Goal: Obtain resource: Download file/media

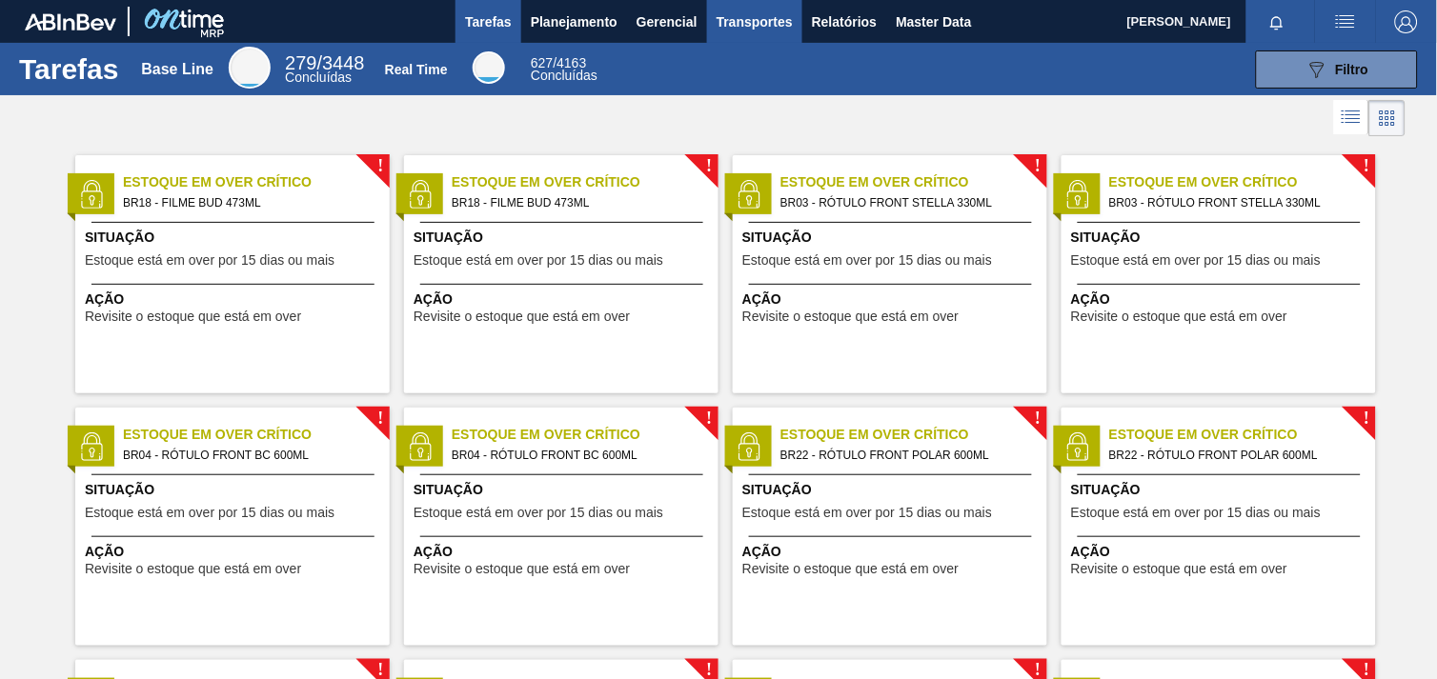
click at [788, 8] on button "Transportes" at bounding box center [754, 21] width 95 height 43
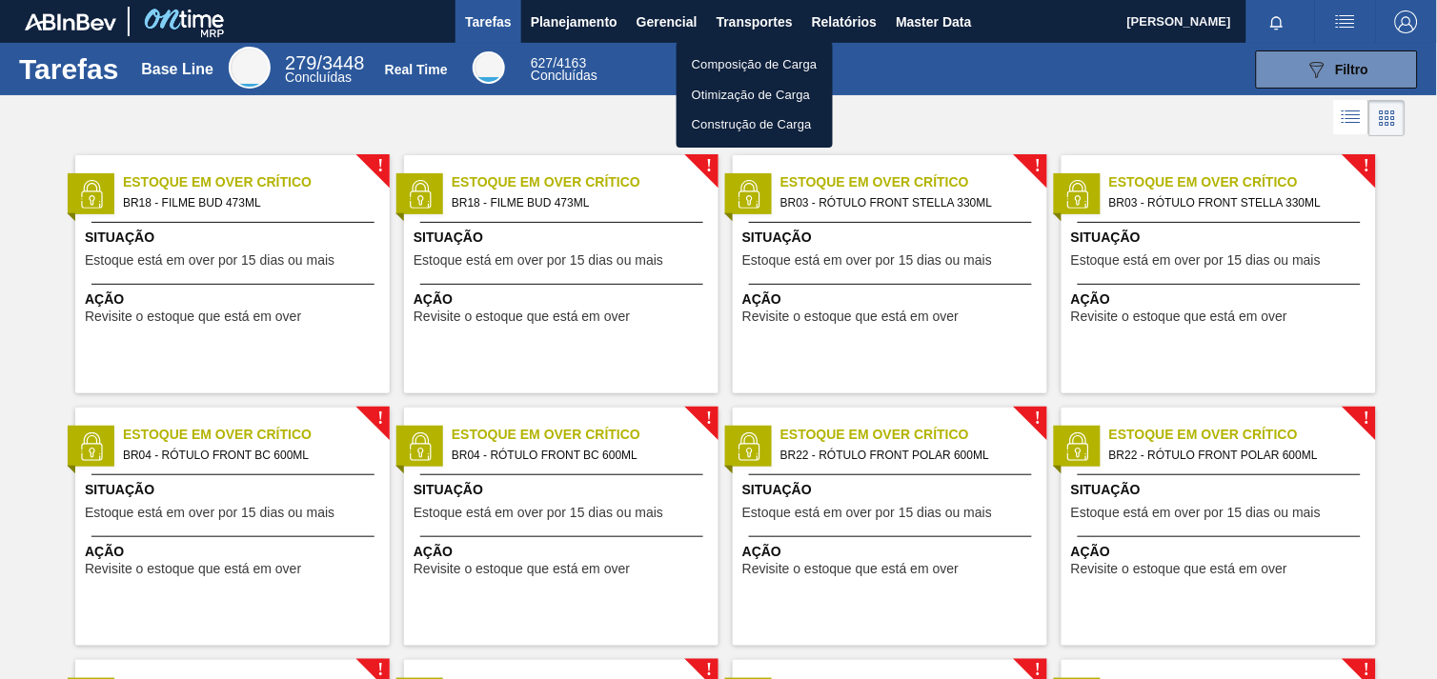
click at [839, 12] on div at bounding box center [718, 339] width 1437 height 679
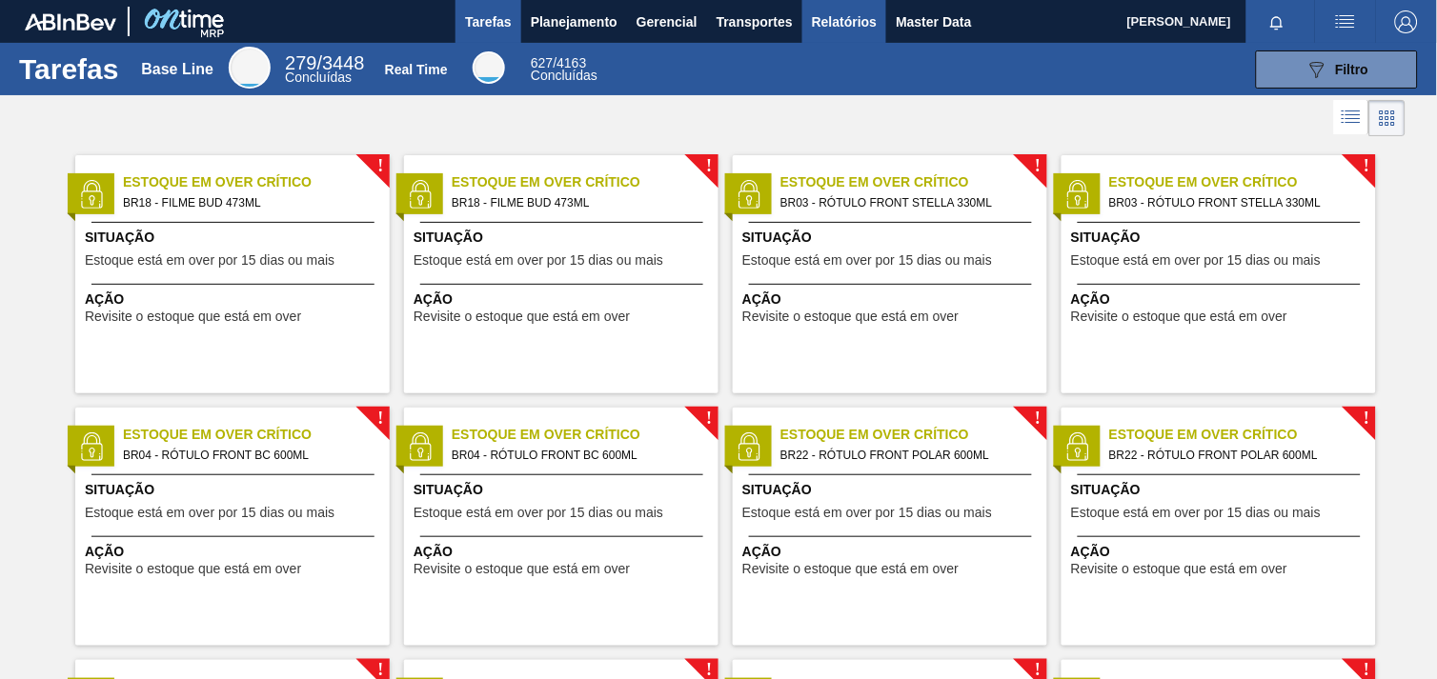
click at [854, 19] on span "Relatórios" at bounding box center [844, 21] width 65 height 23
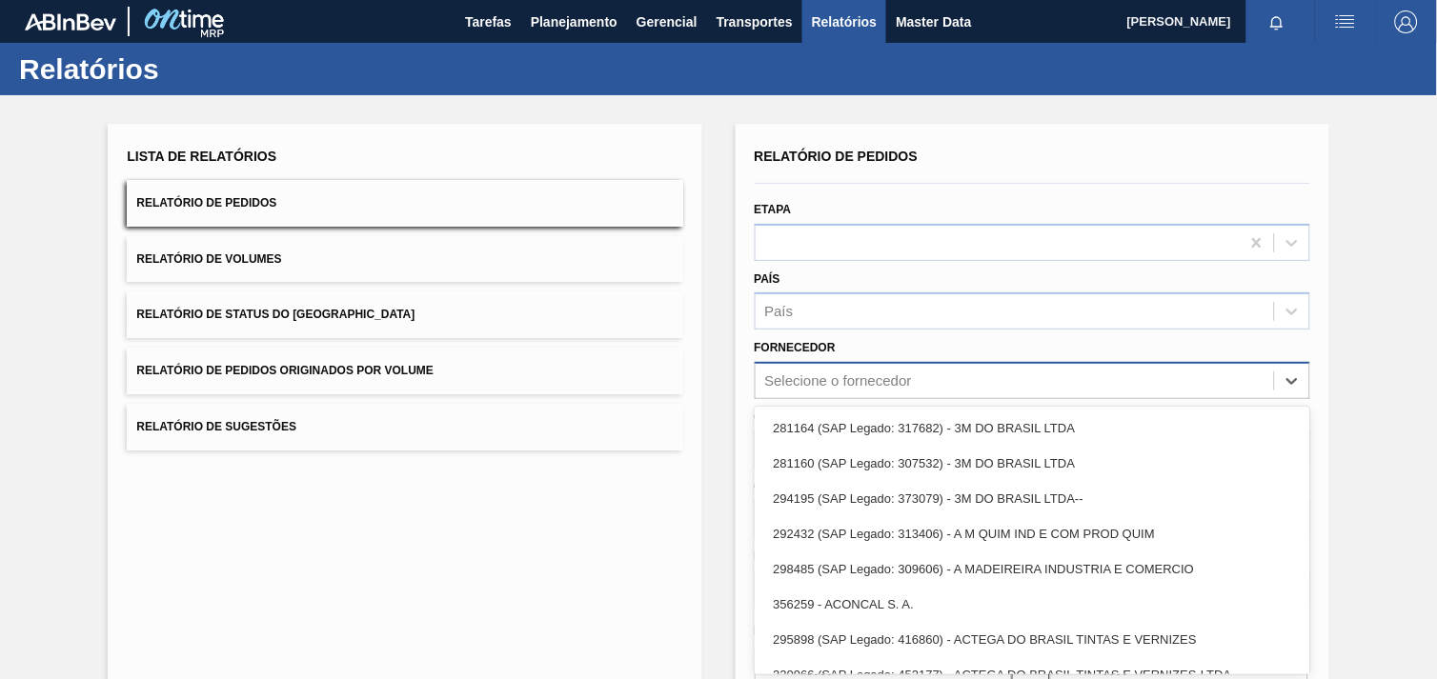
click at [877, 382] on div "Selecione o fornecedor" at bounding box center [1032, 380] width 555 height 37
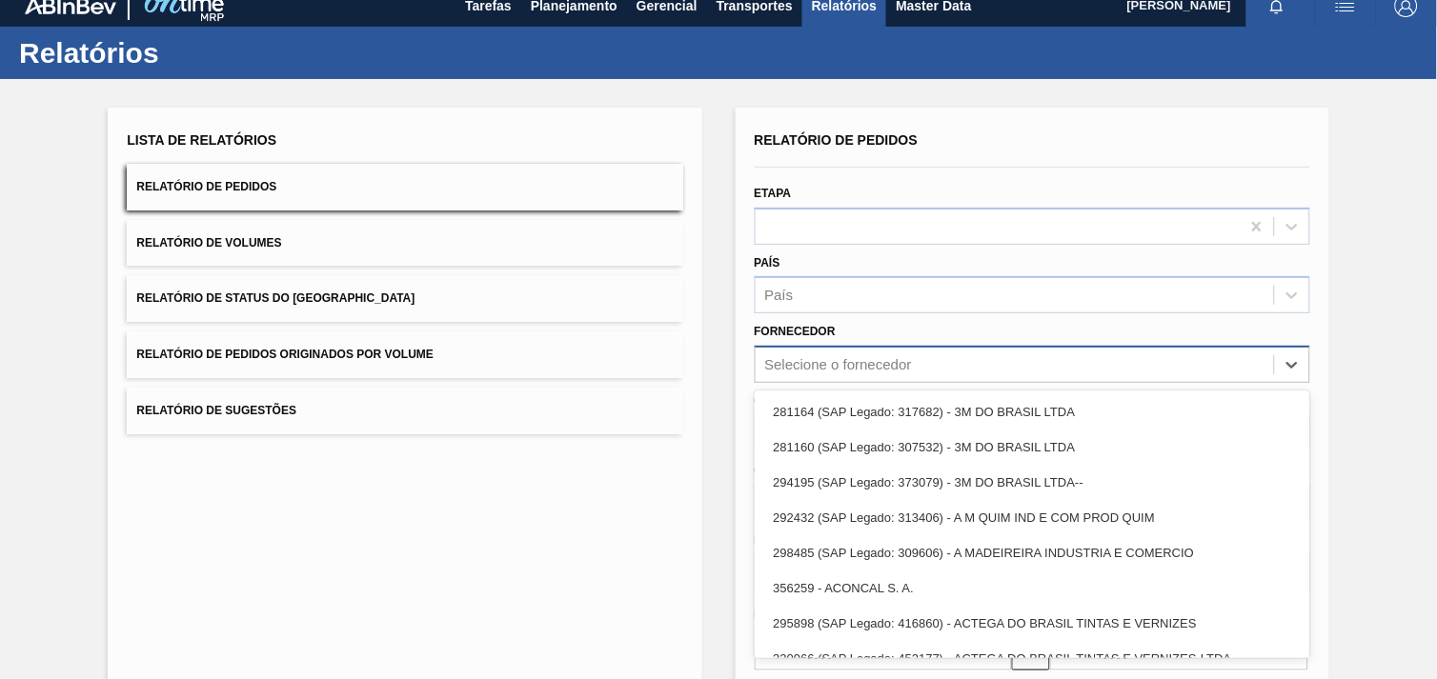
scroll to position [19, 0]
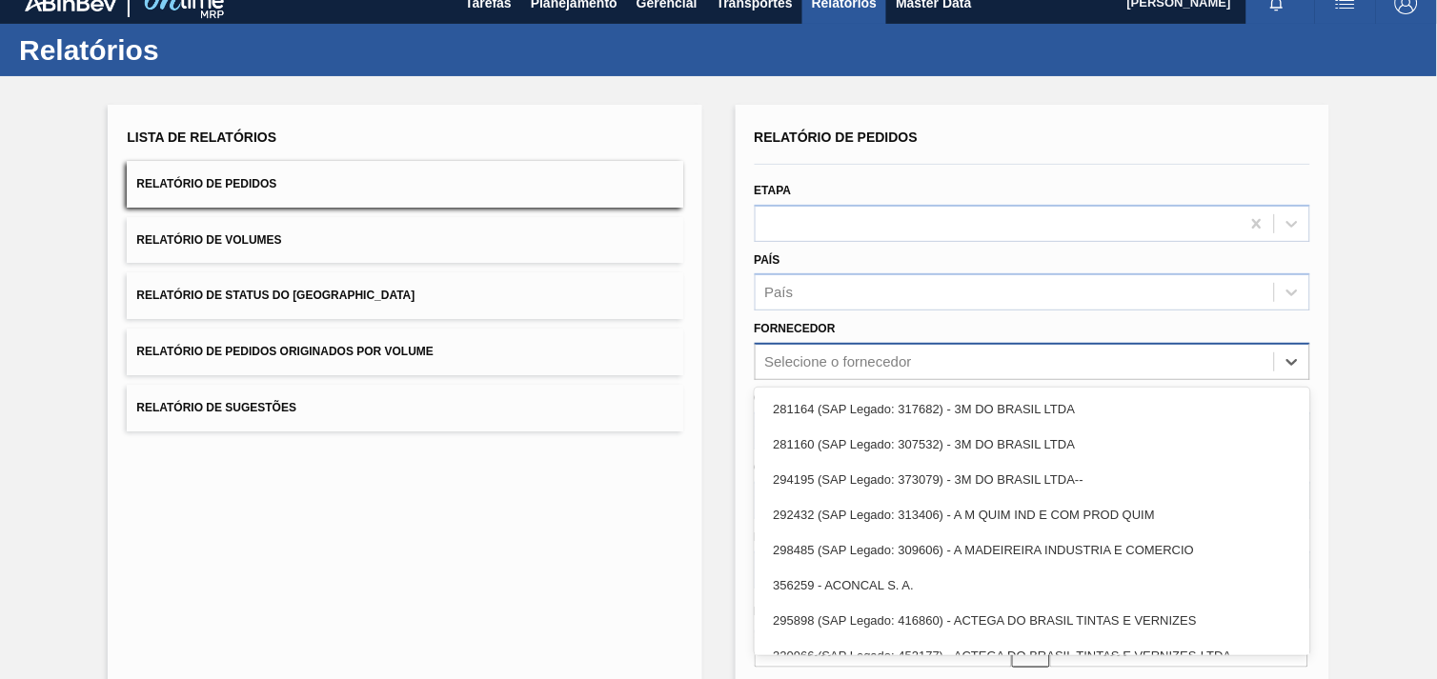
paste input "307331"
type input "307331"
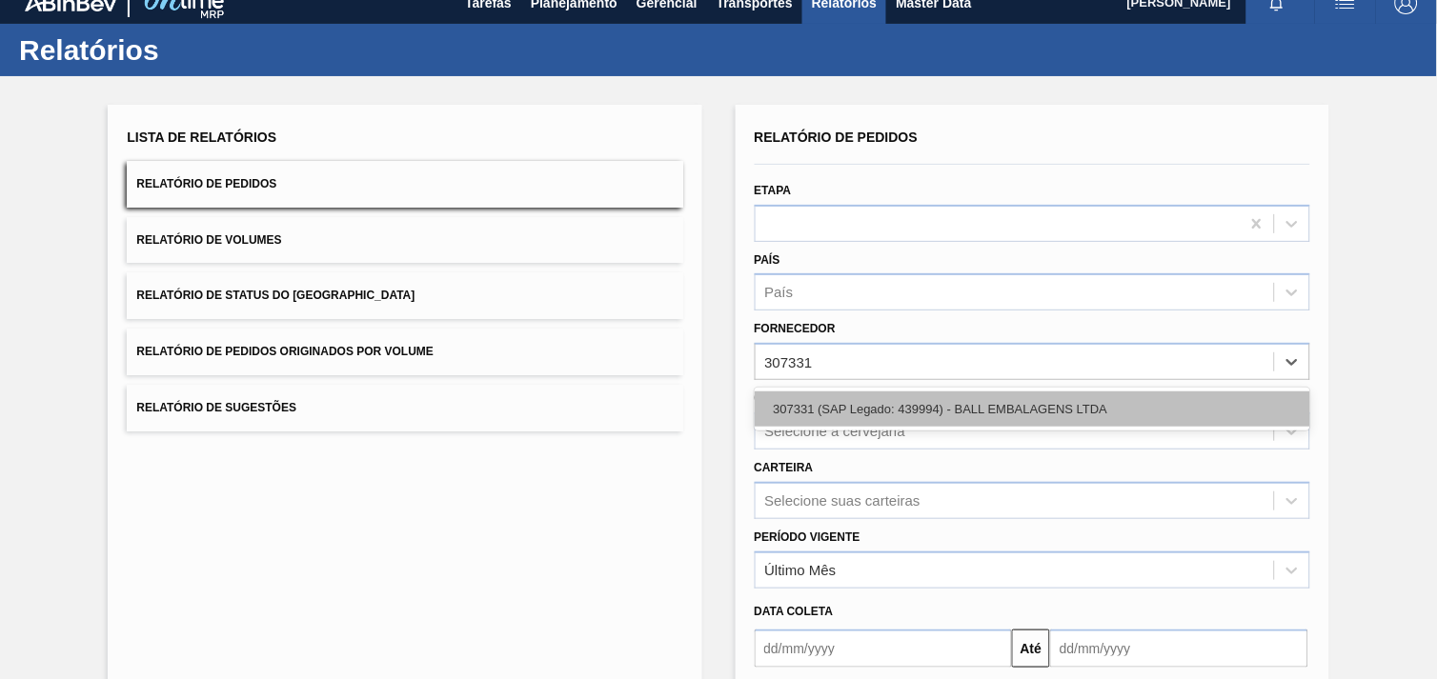
click at [877, 408] on div "307331 (SAP Legado: 439994) - BALL EMBALAGENS LTDA" at bounding box center [1032, 409] width 555 height 35
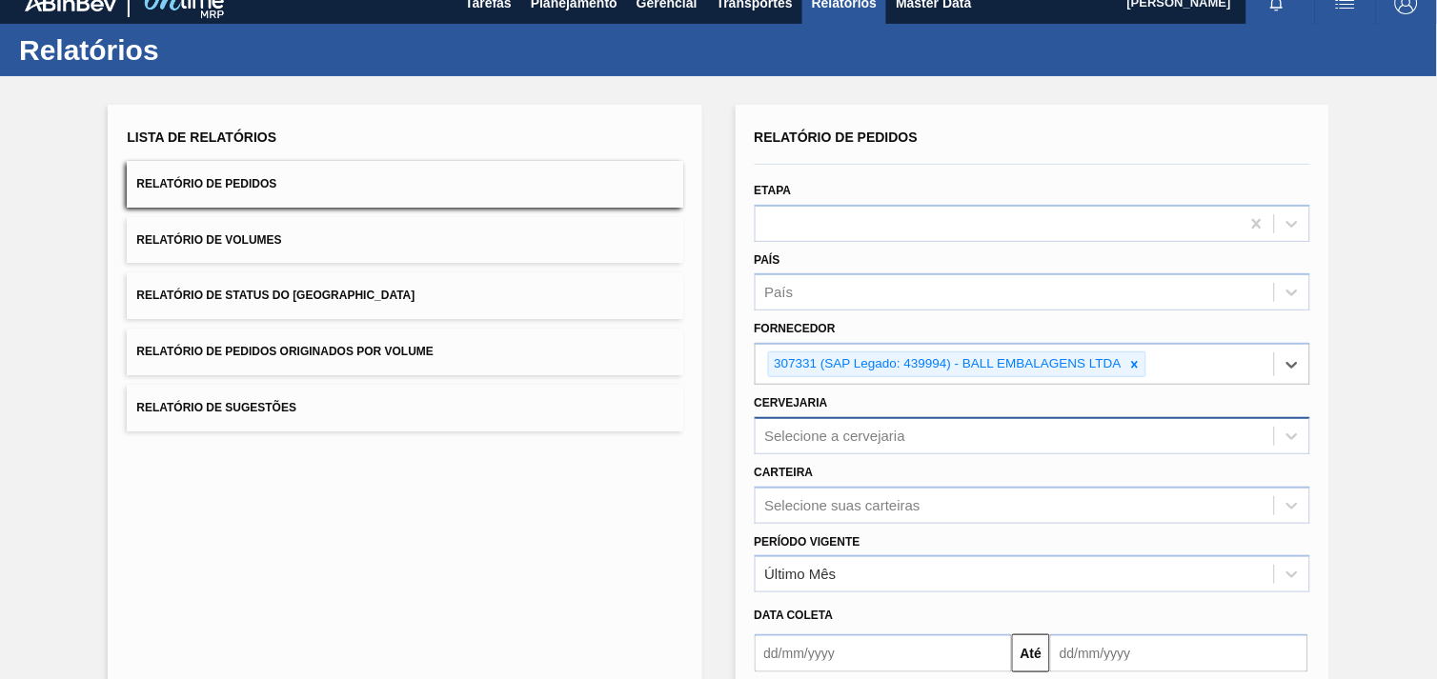
click at [861, 426] on div "Selecione a cervejaria" at bounding box center [1032, 435] width 555 height 37
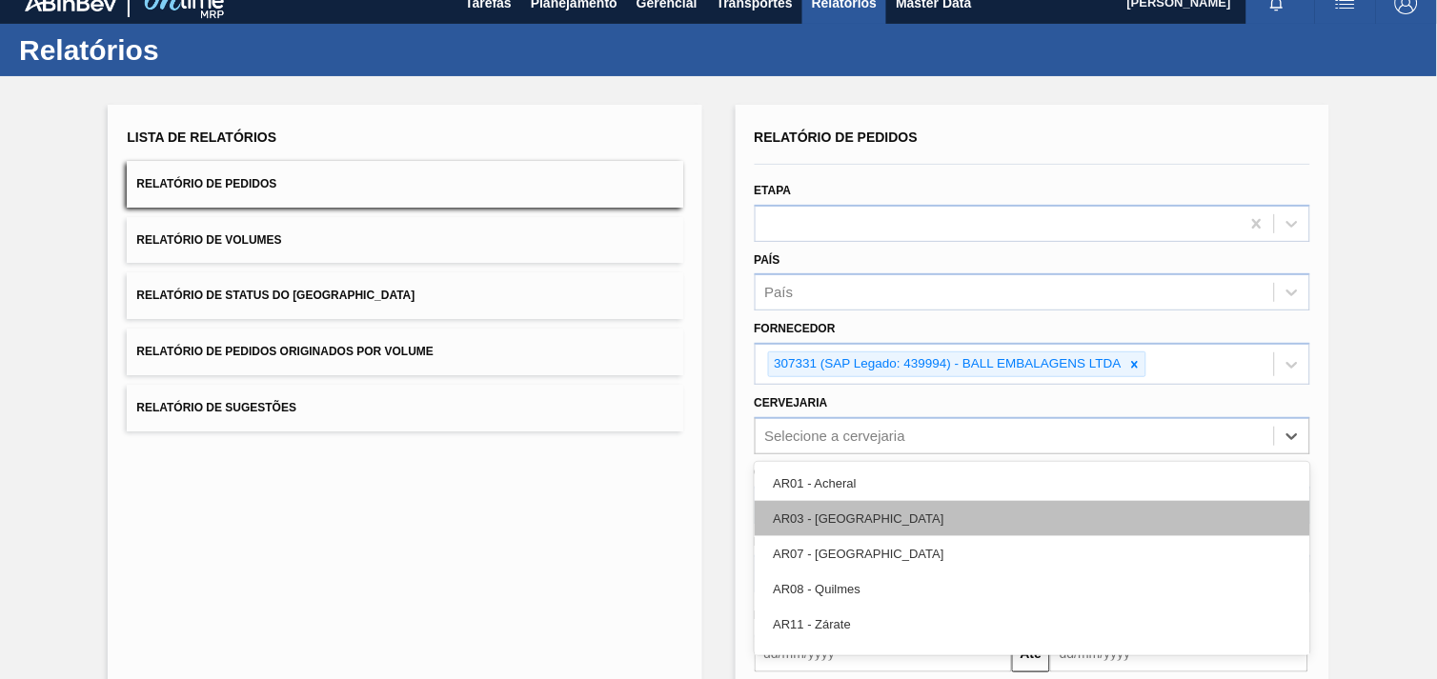
scroll to position [91, 0]
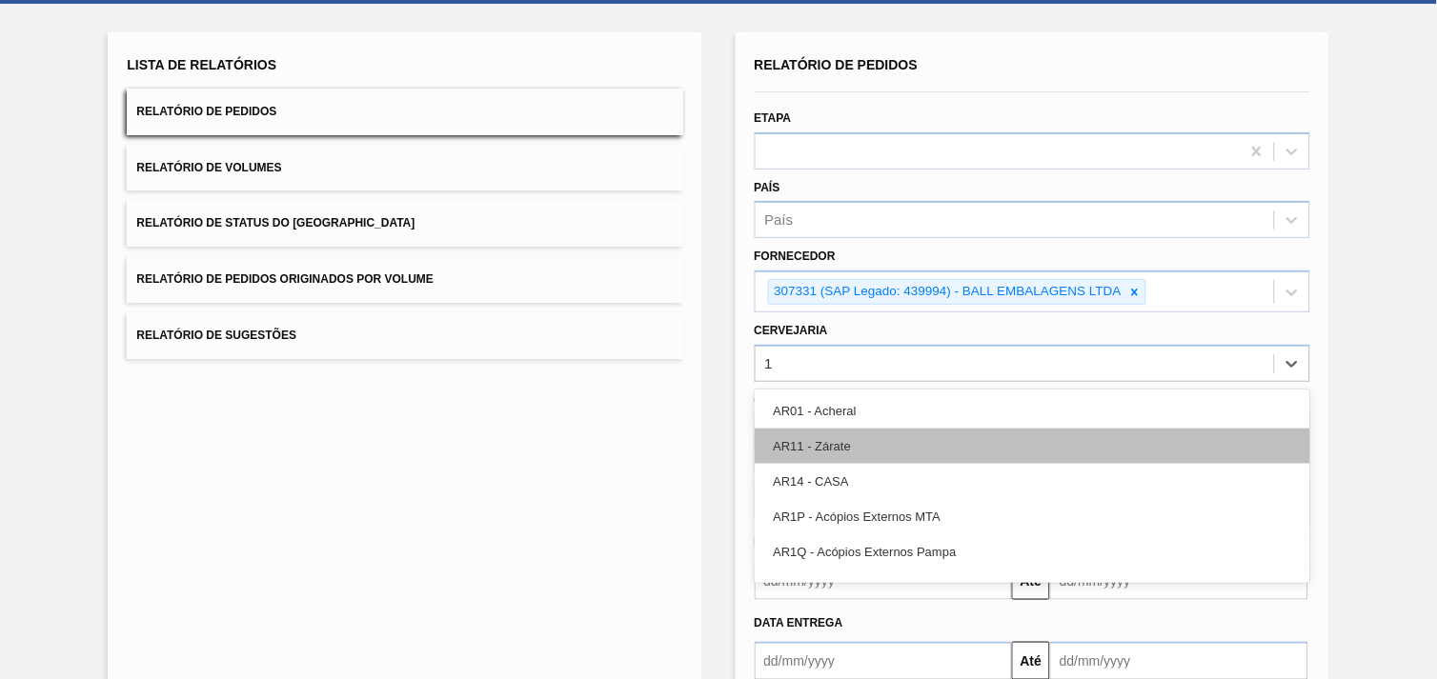
type input "13"
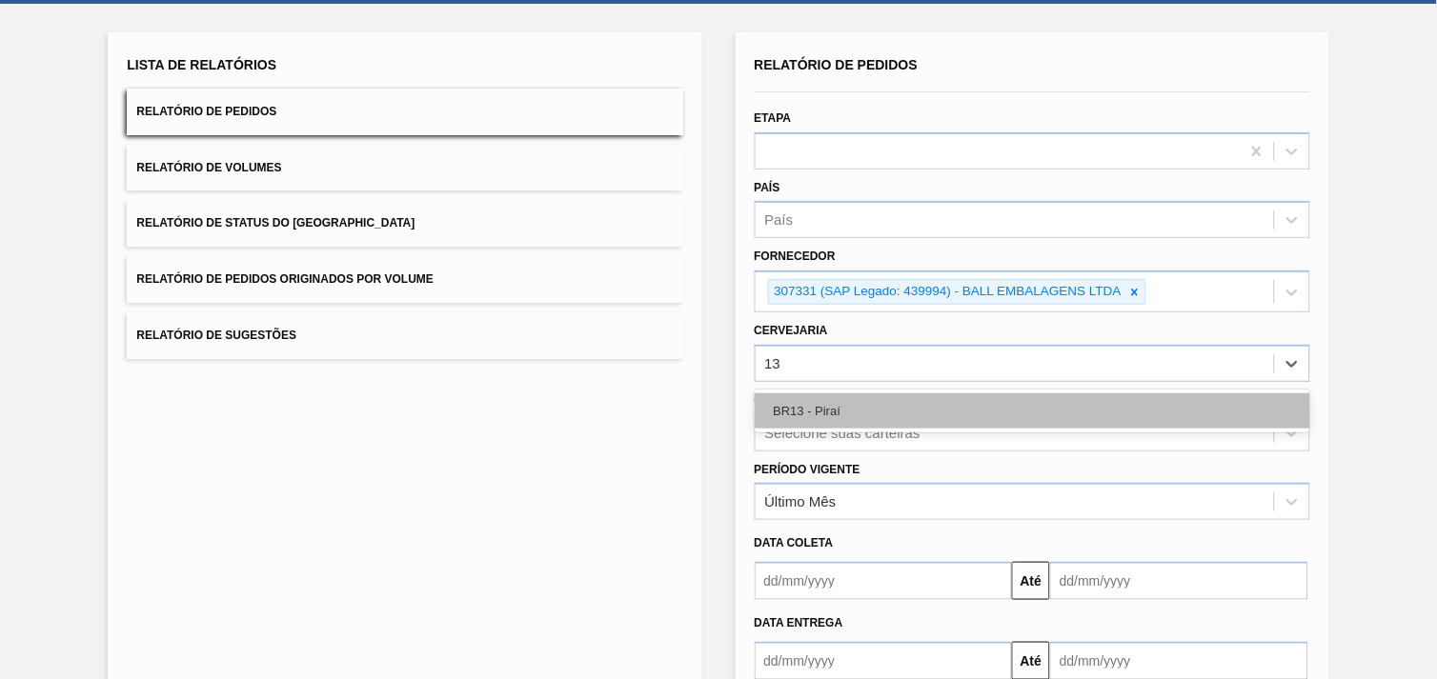
click at [863, 402] on div "BR13 - Piraí" at bounding box center [1032, 410] width 555 height 35
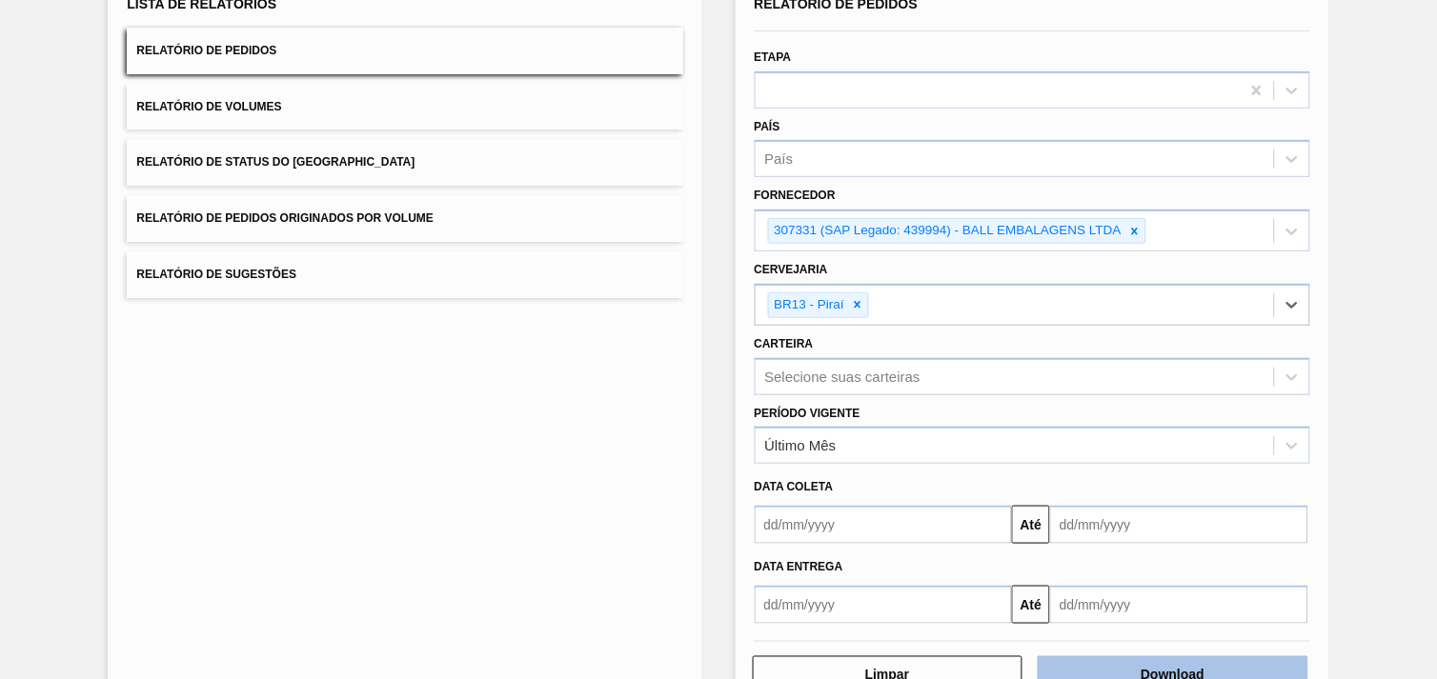
scroll to position [207, 0]
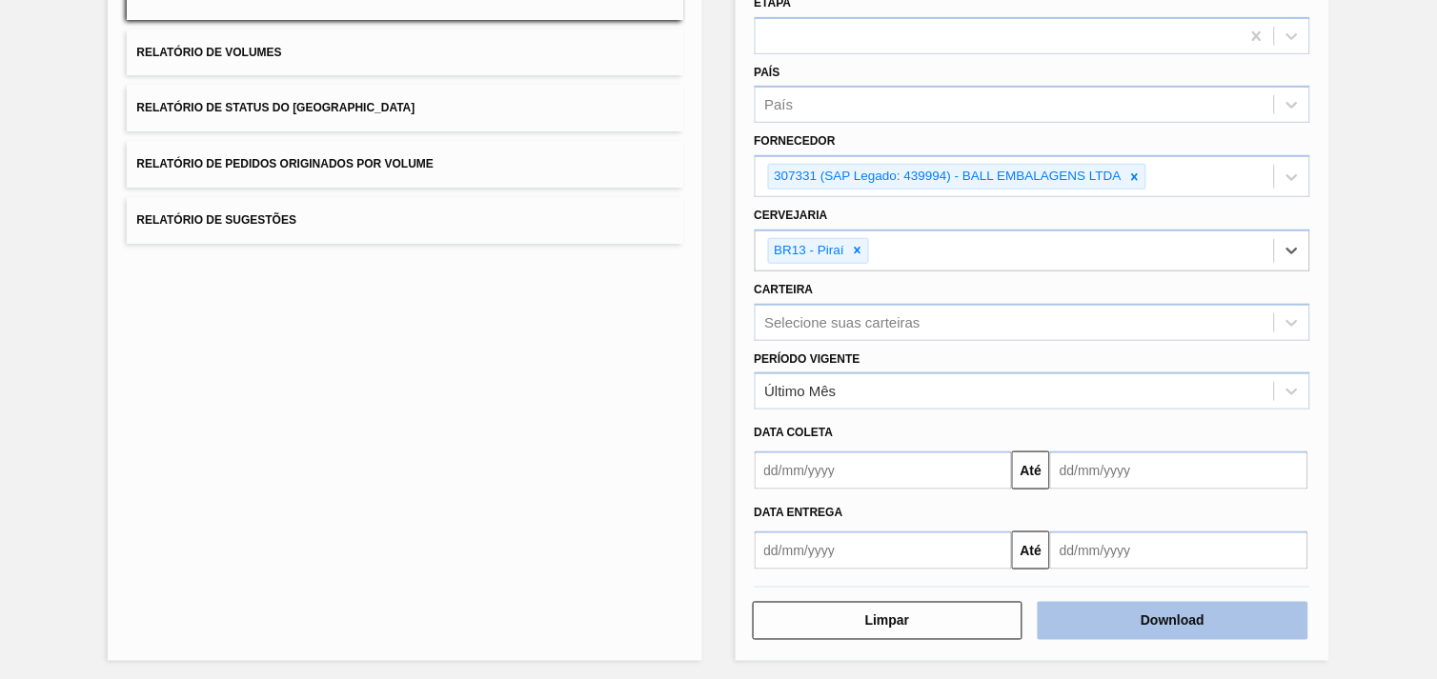
click at [1237, 611] on button "Download" at bounding box center [1173, 621] width 271 height 38
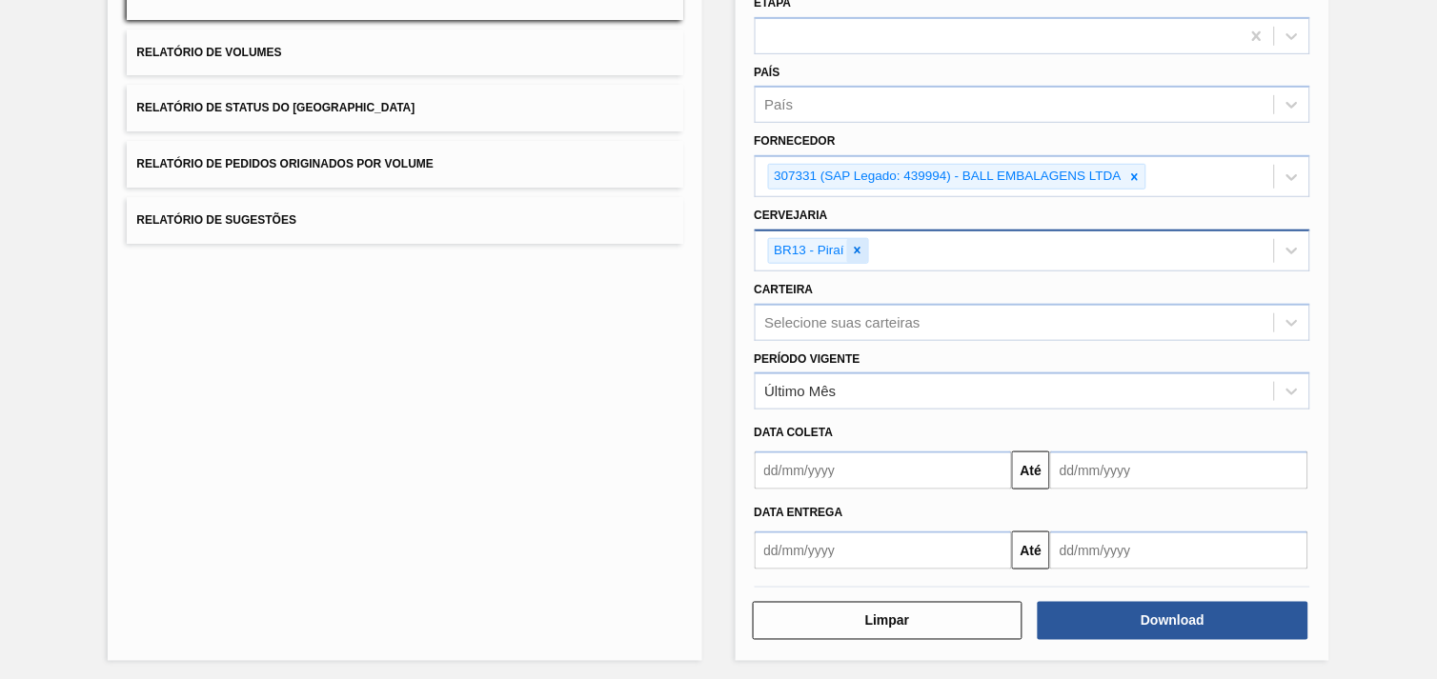
click at [850, 239] on div at bounding box center [857, 251] width 21 height 24
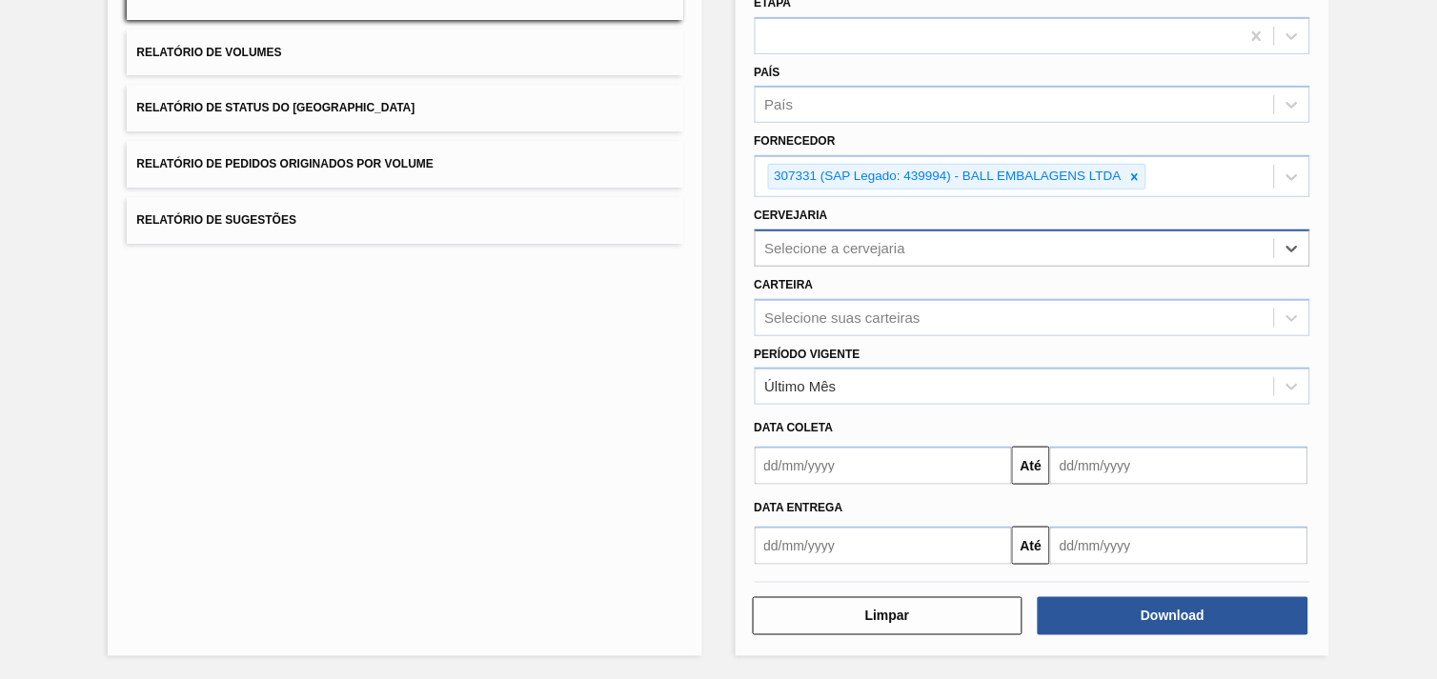
scroll to position [203, 0]
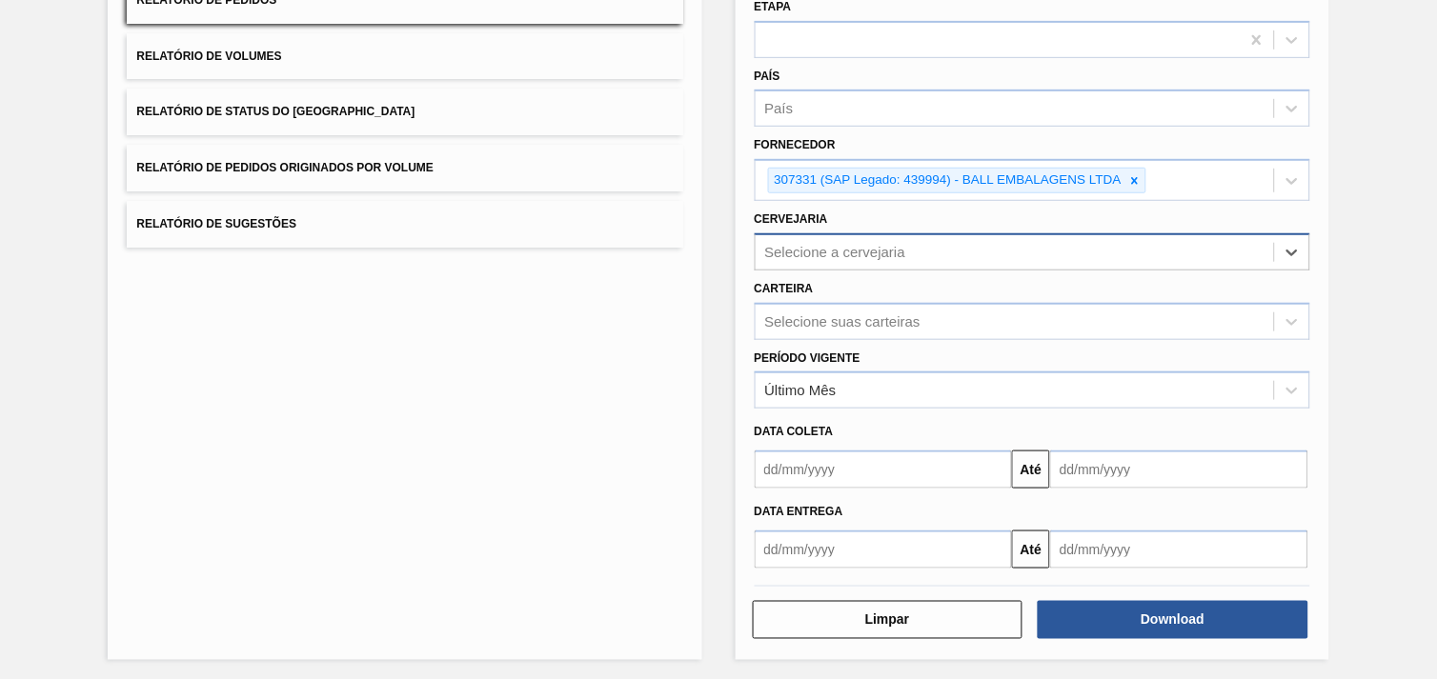
click at [856, 244] on div "Selecione a cervejaria" at bounding box center [835, 252] width 141 height 16
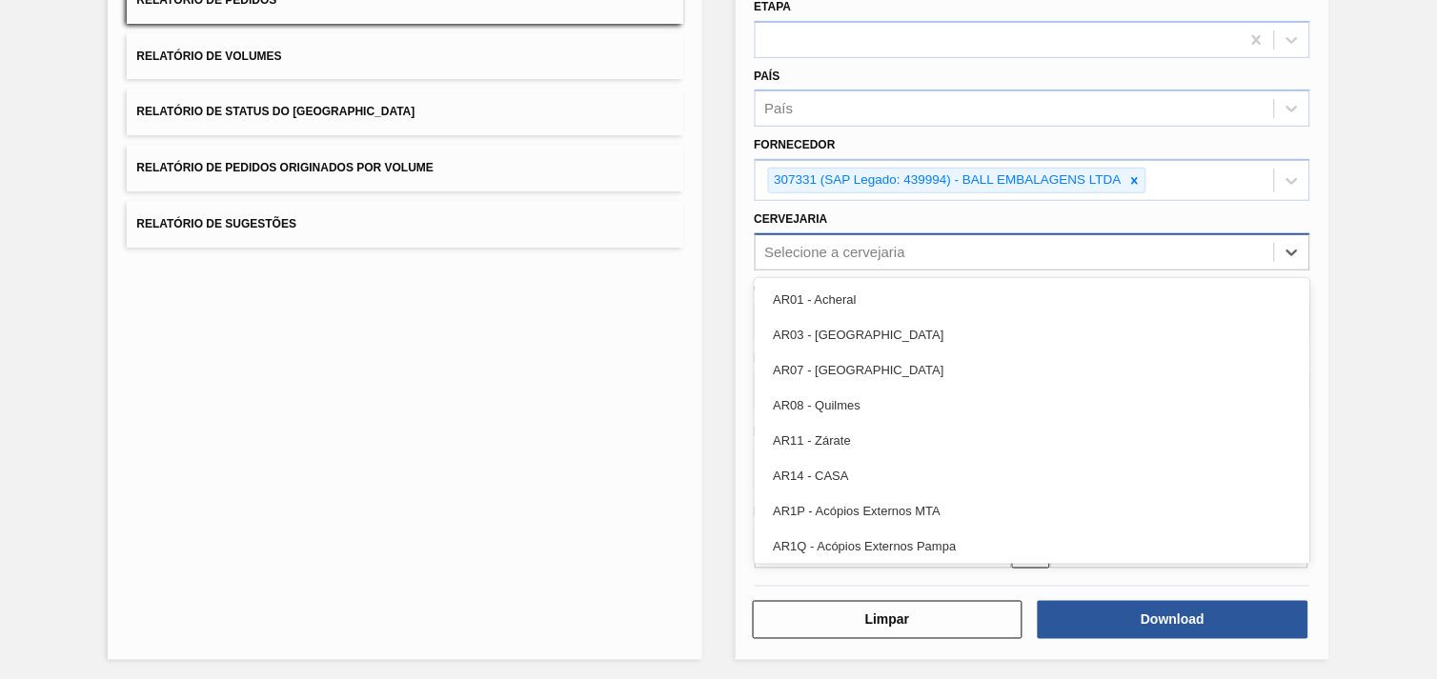
paste input "323159"
type input "323159"
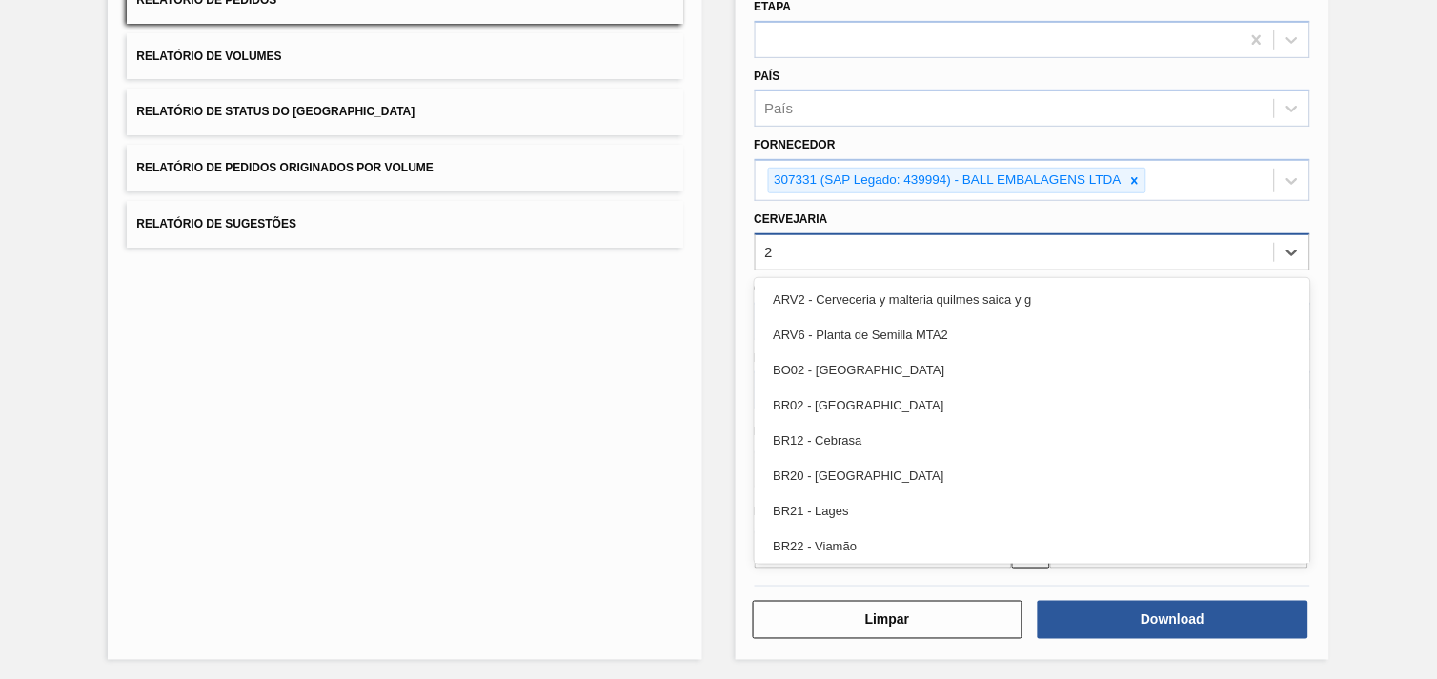
type input "26"
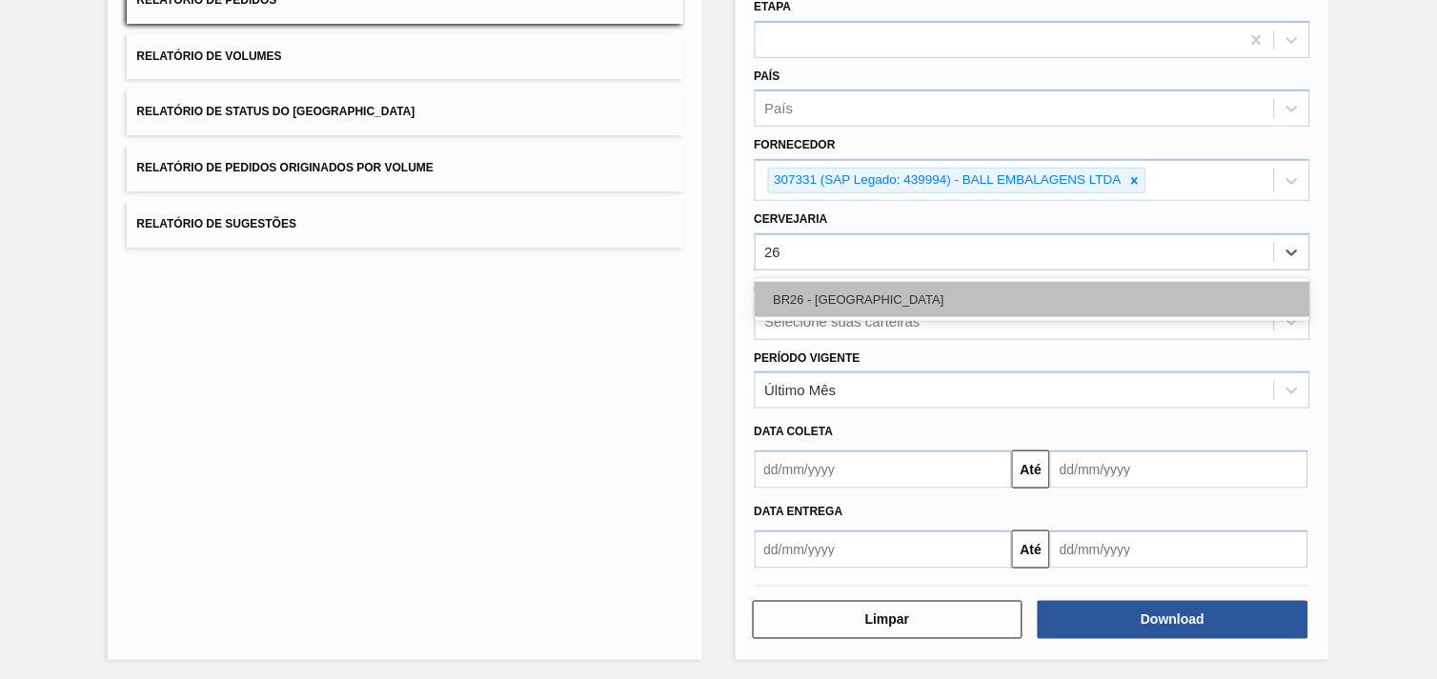
click at [868, 284] on div "BR26 - [GEOGRAPHIC_DATA]" at bounding box center [1032, 299] width 555 height 35
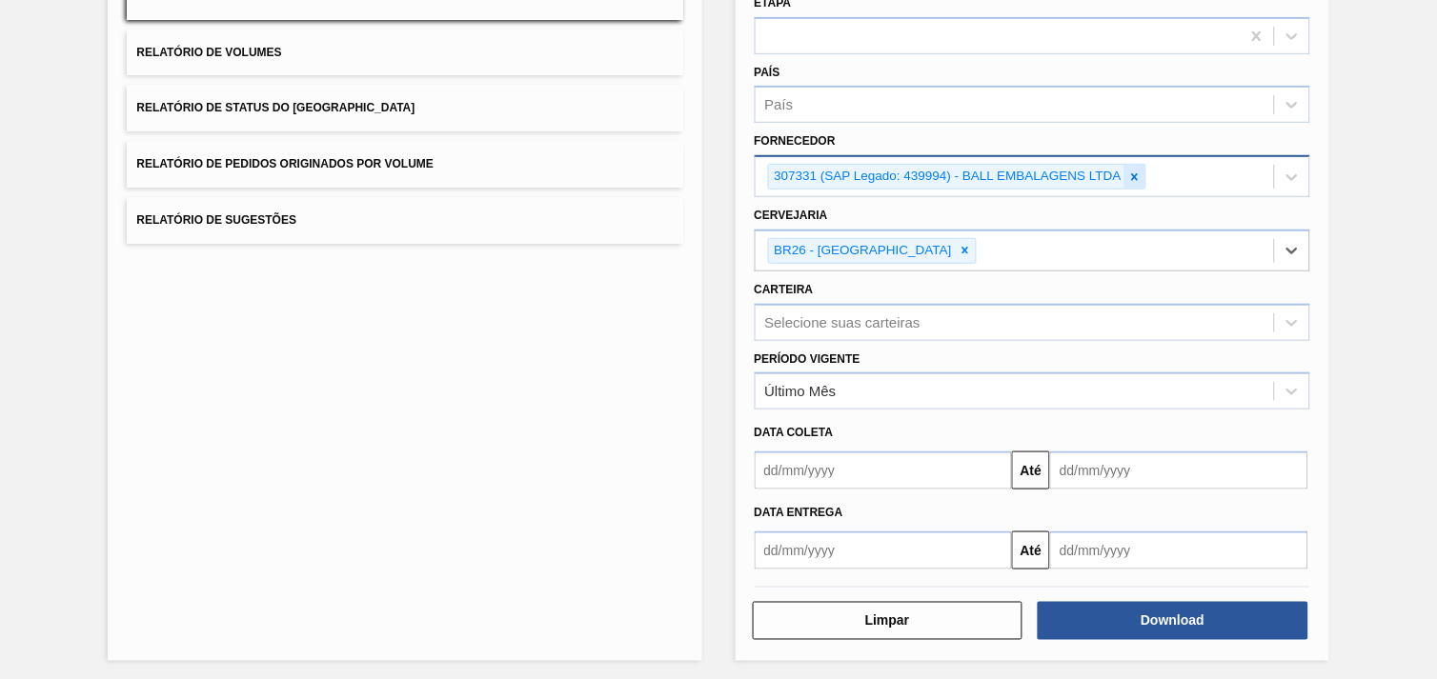
click at [1131, 171] on icon at bounding box center [1134, 177] width 13 height 13
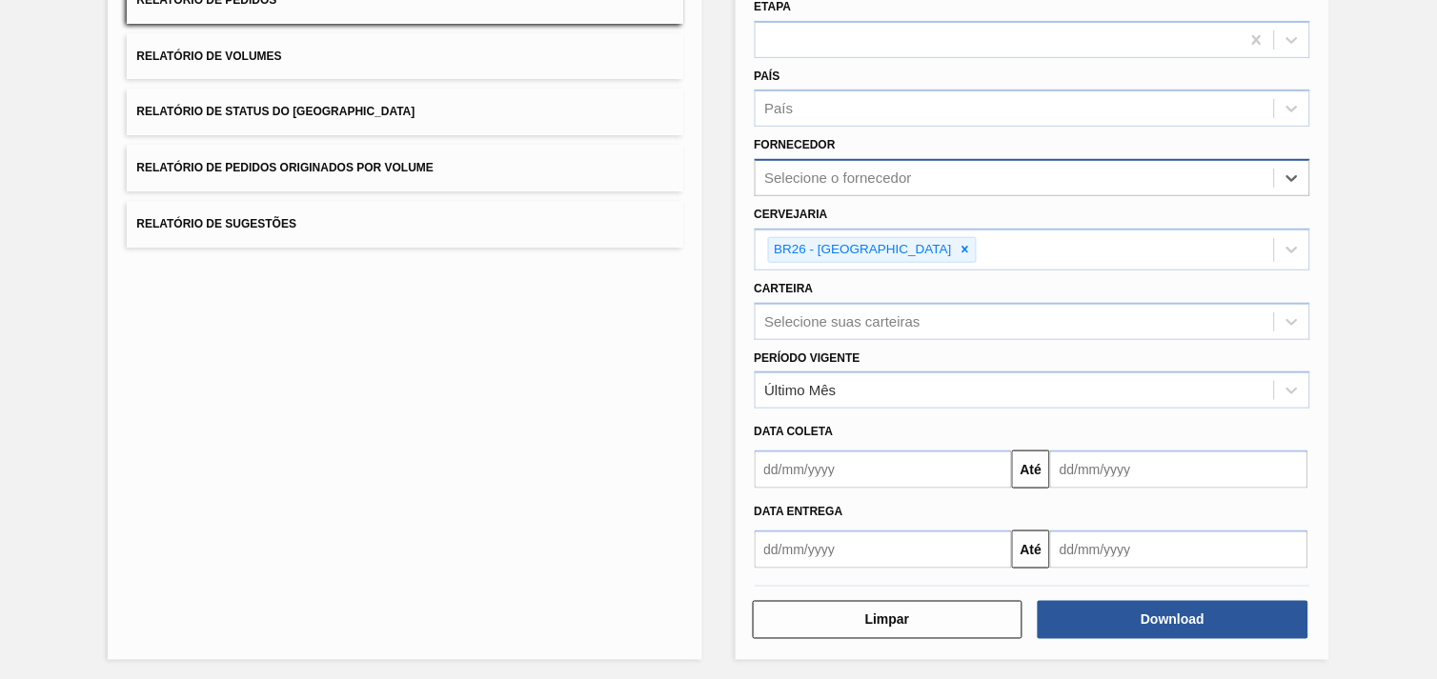
paste input "323159"
type input "323159"
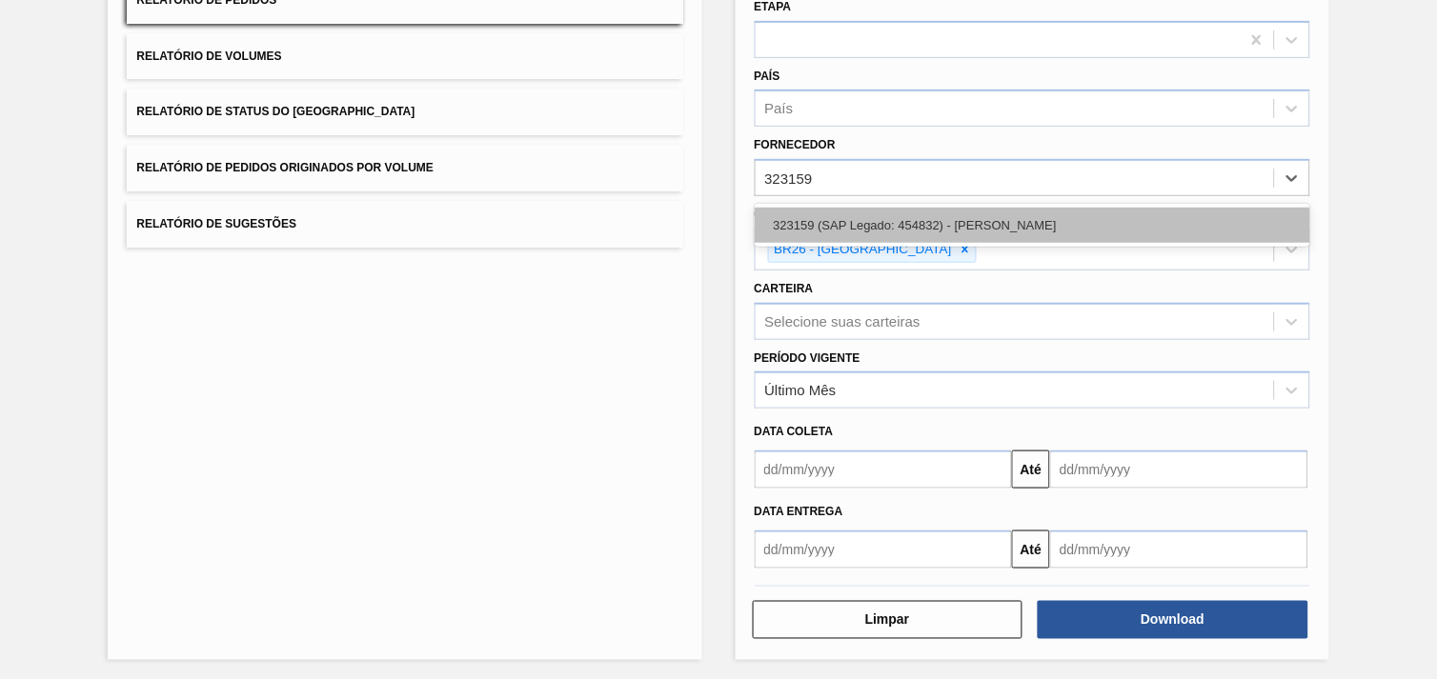
click at [957, 226] on div "323159 (SAP Legado: 454832) - [PERSON_NAME]" at bounding box center [1032, 225] width 555 height 35
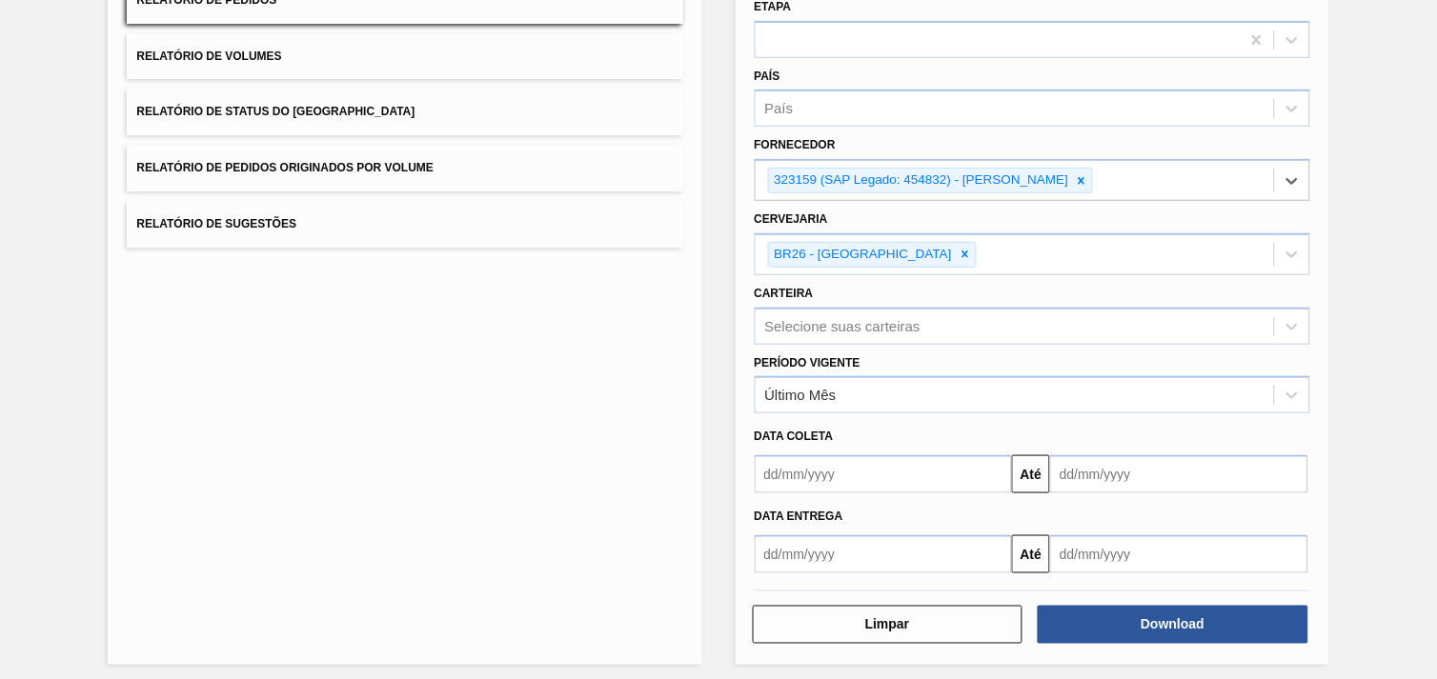
scroll to position [207, 0]
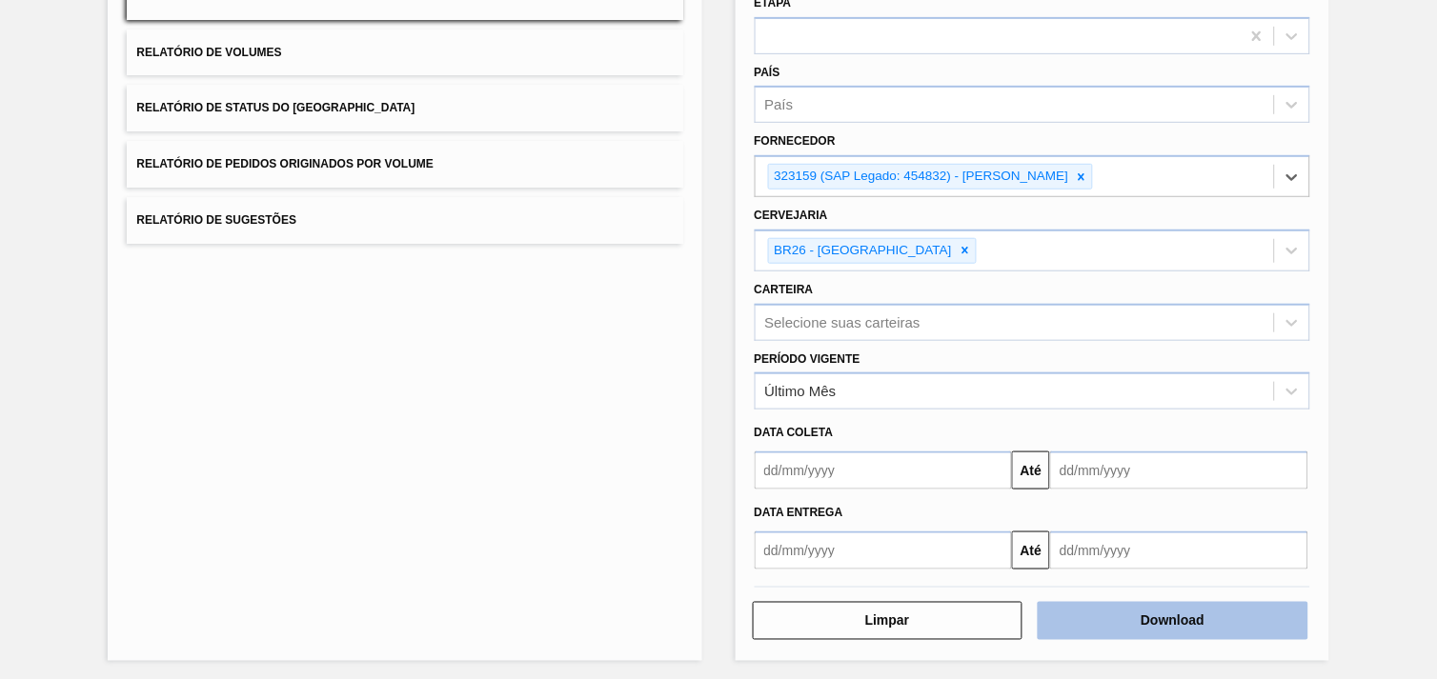
click at [1197, 608] on button "Download" at bounding box center [1173, 621] width 271 height 38
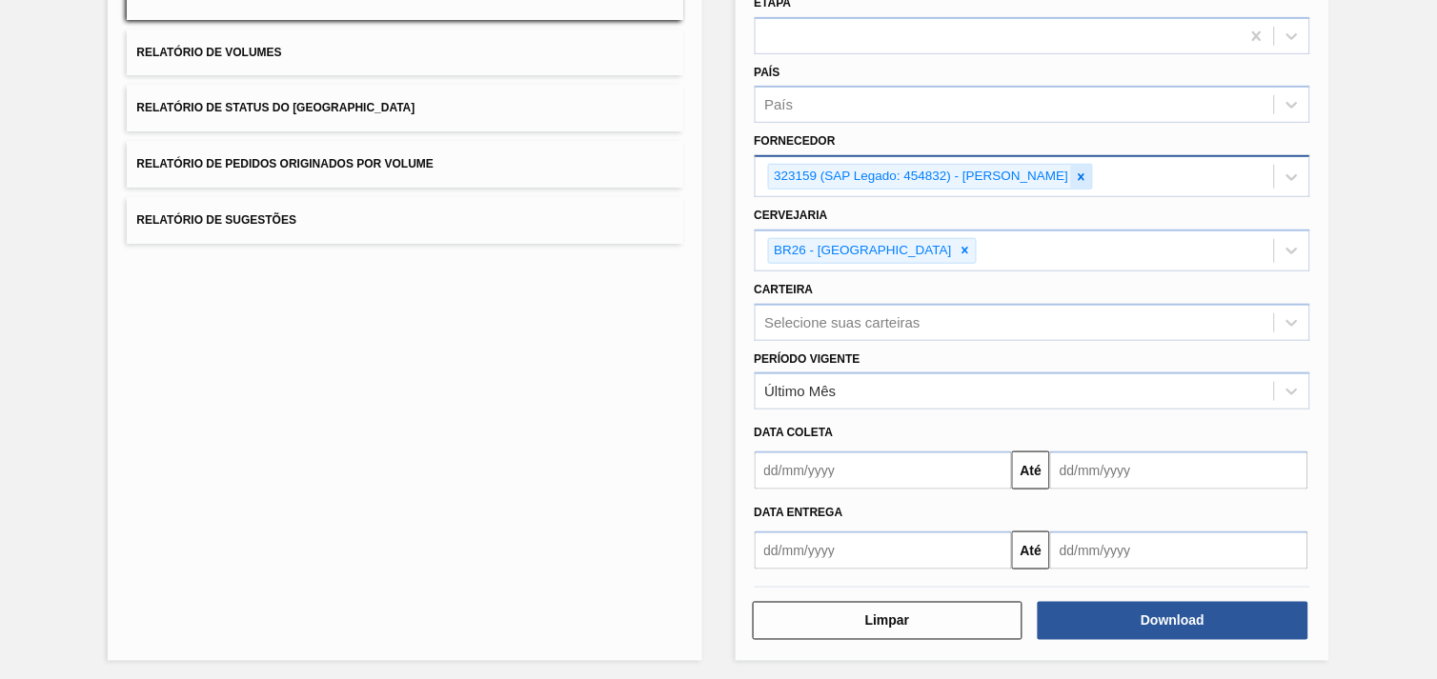
click at [1075, 178] on icon at bounding box center [1081, 177] width 13 height 13
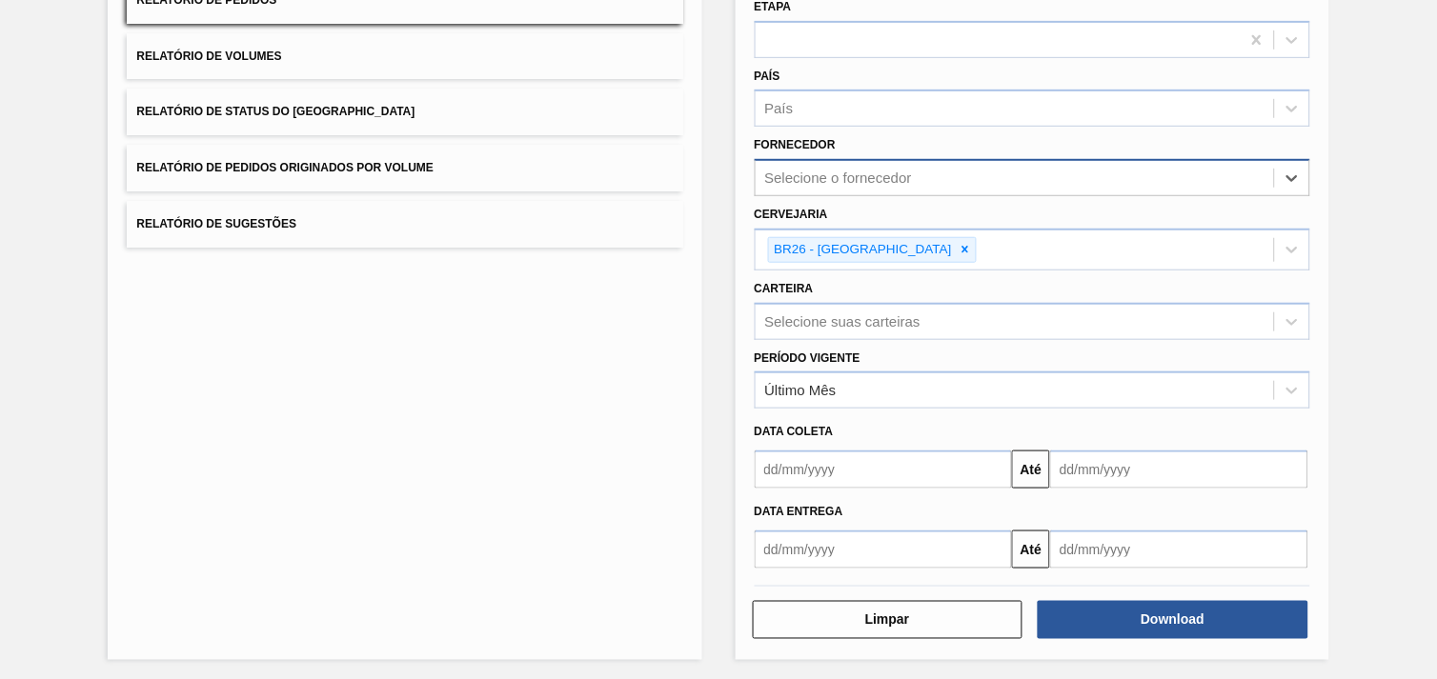
paste input "280304"
type input "280304"
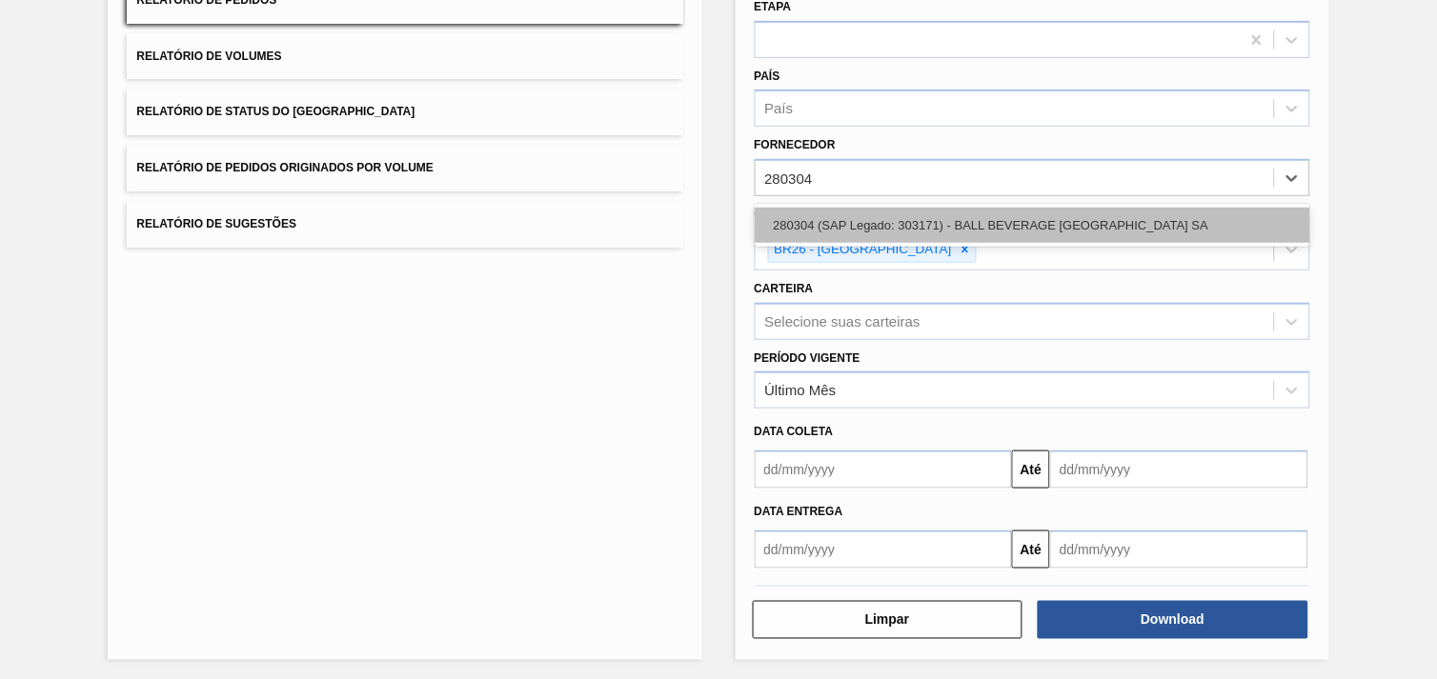
click at [883, 210] on div "280304 (SAP Legado: 303171) - BALL BEVERAGE [GEOGRAPHIC_DATA] SA" at bounding box center [1032, 225] width 555 height 35
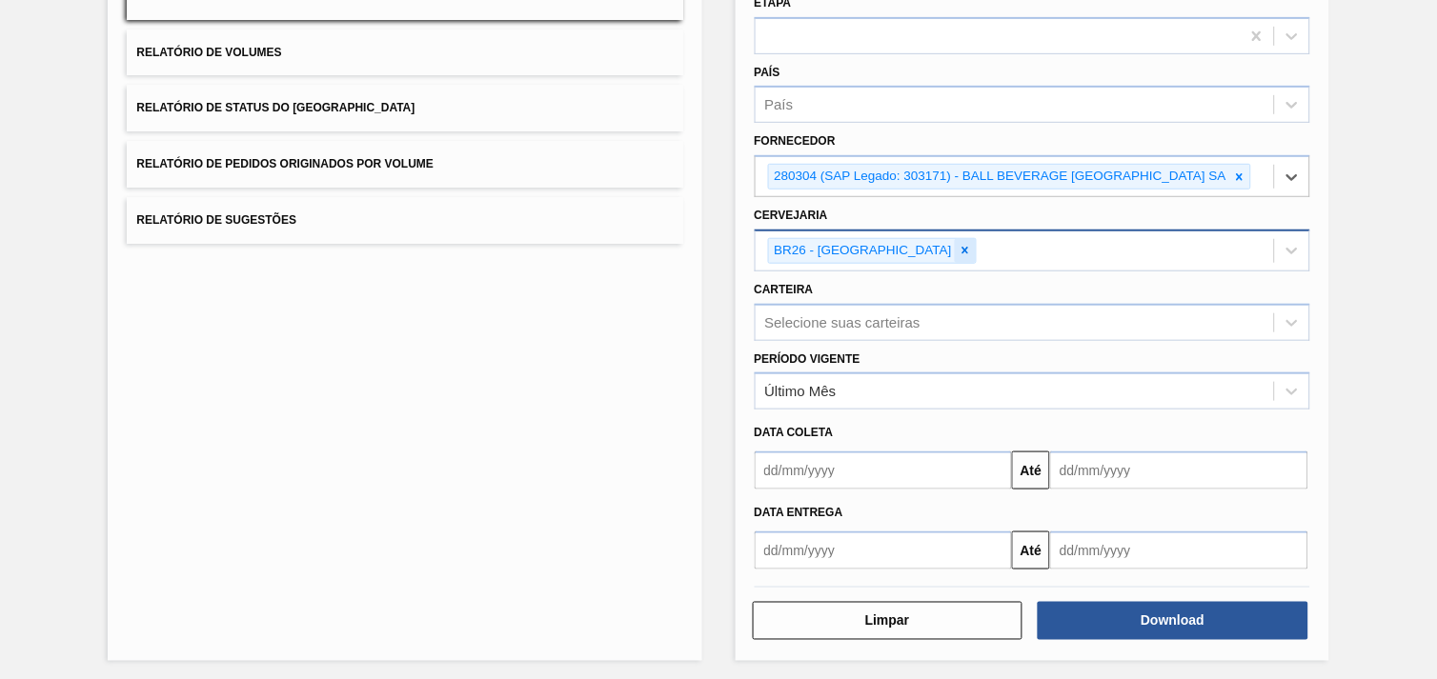
click at [955, 240] on div at bounding box center [965, 251] width 21 height 24
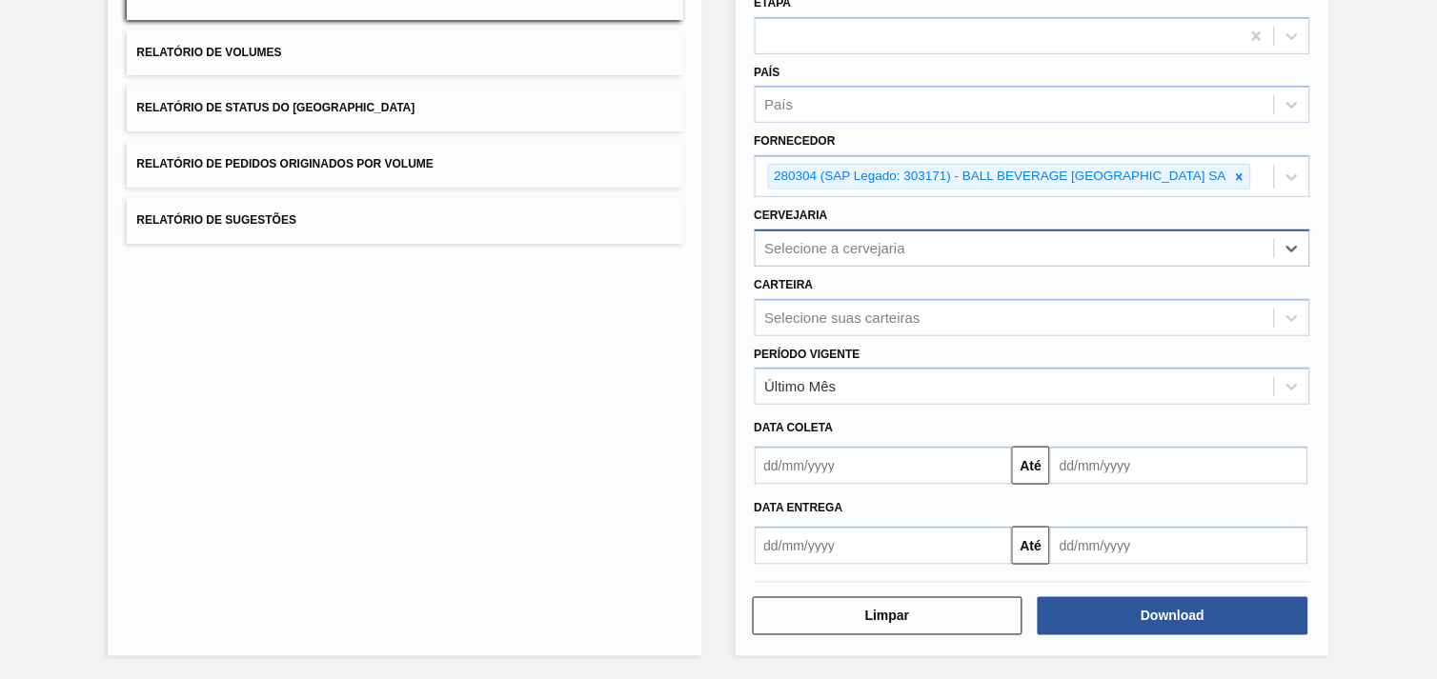
scroll to position [203, 0]
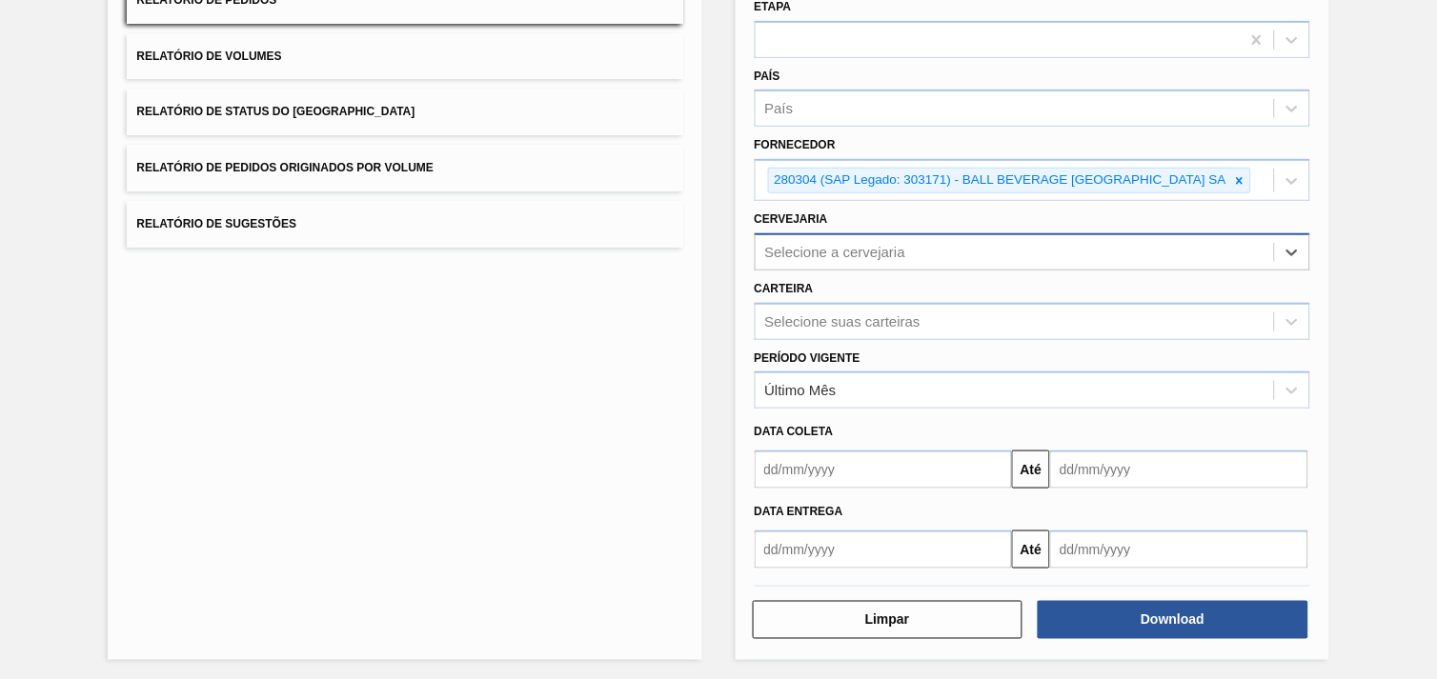
type input "q"
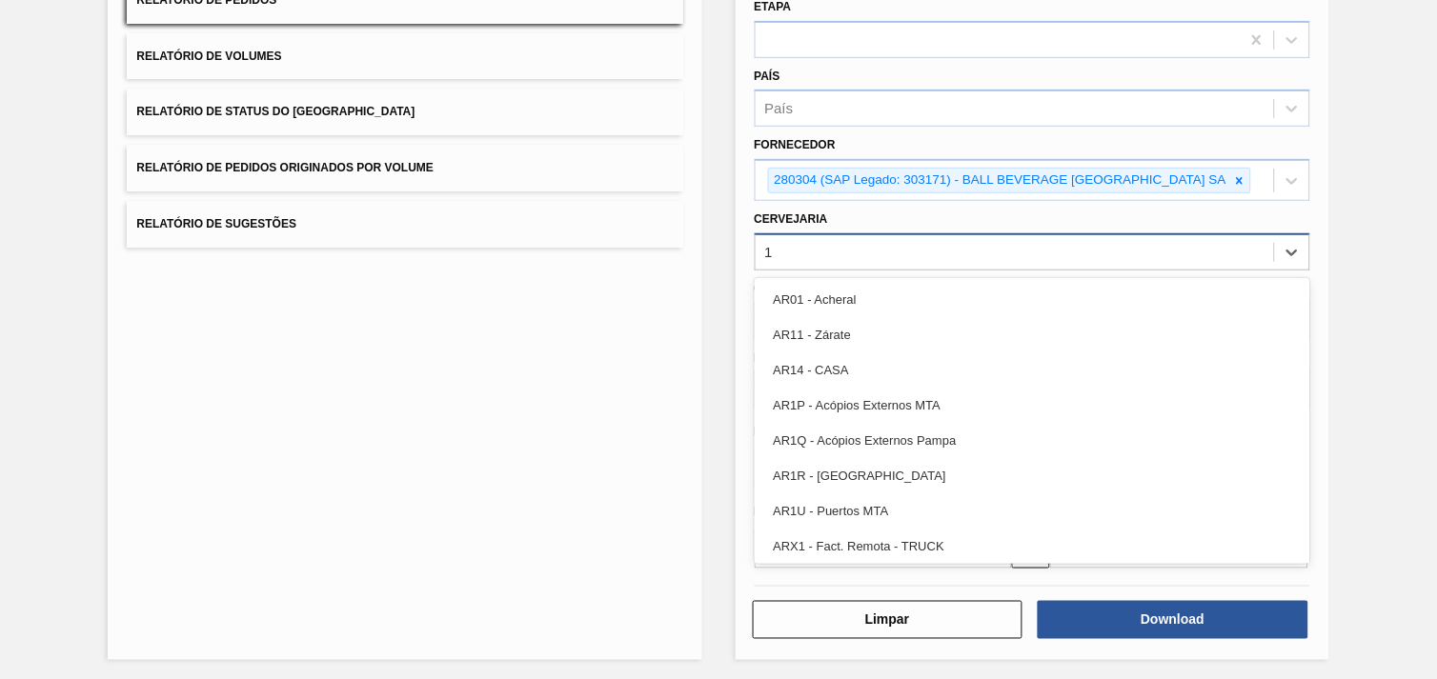
type input "12"
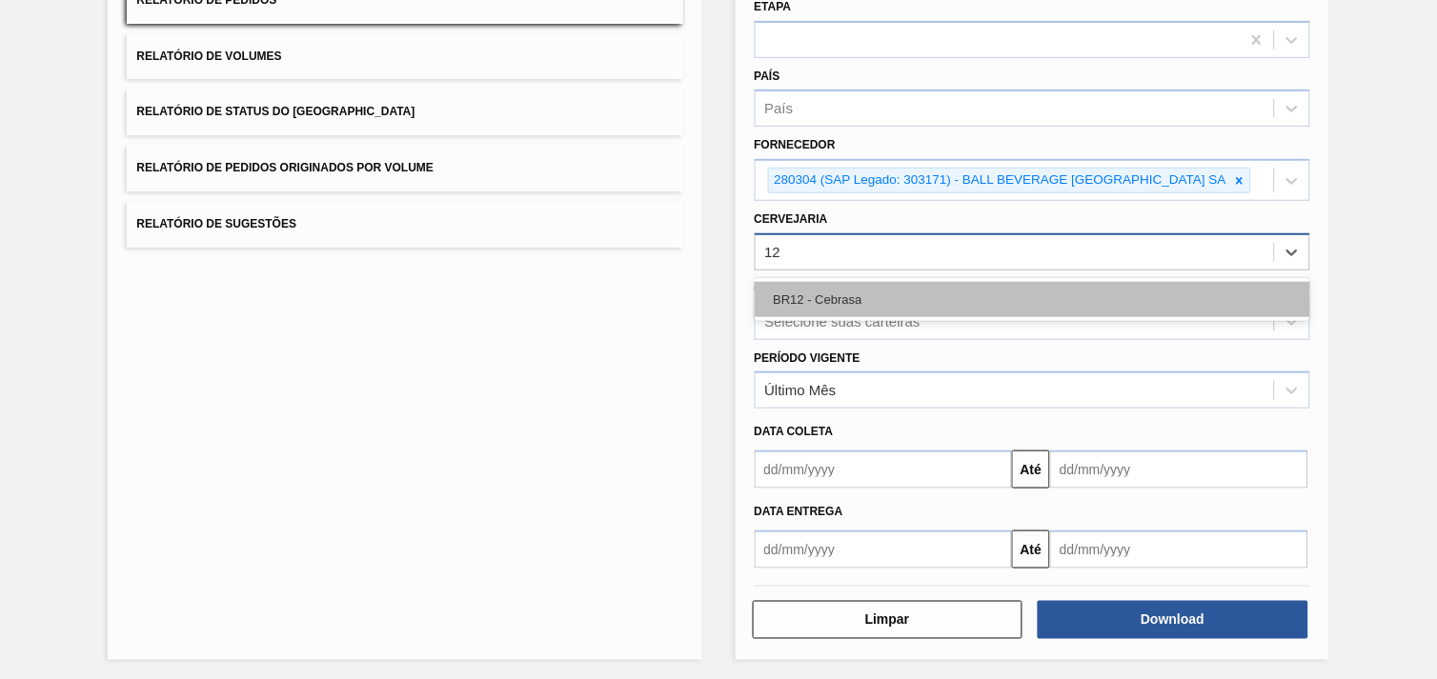
click at [892, 292] on div "BR12 - Cebrasa" at bounding box center [1032, 299] width 555 height 35
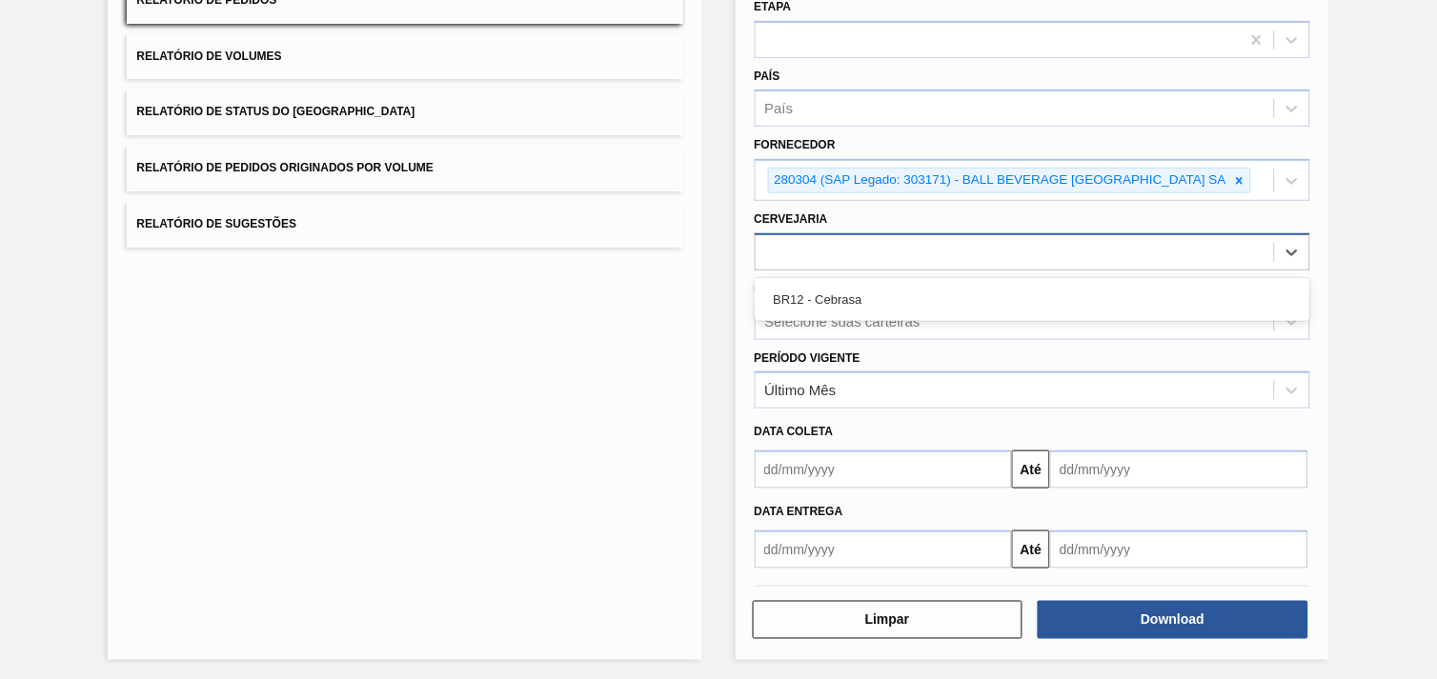
scroll to position [207, 0]
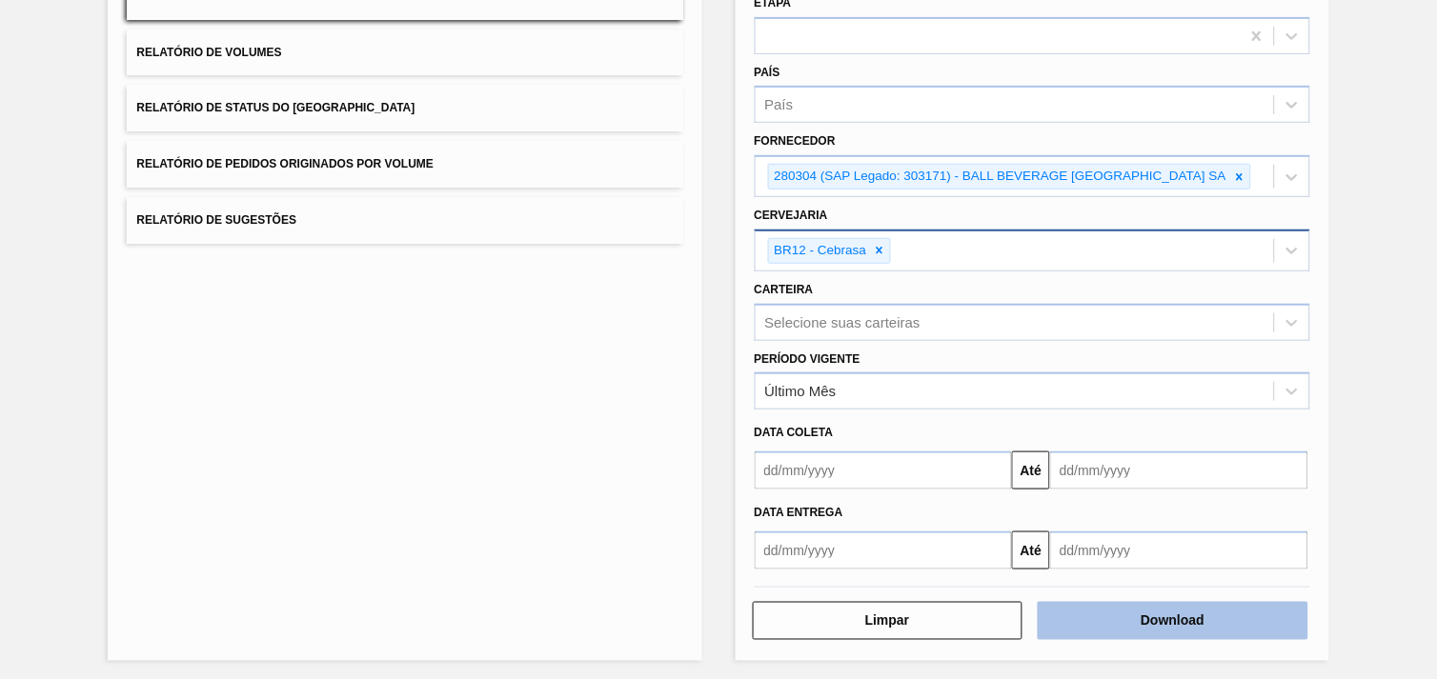
click at [1121, 635] on button "Download" at bounding box center [1173, 621] width 271 height 38
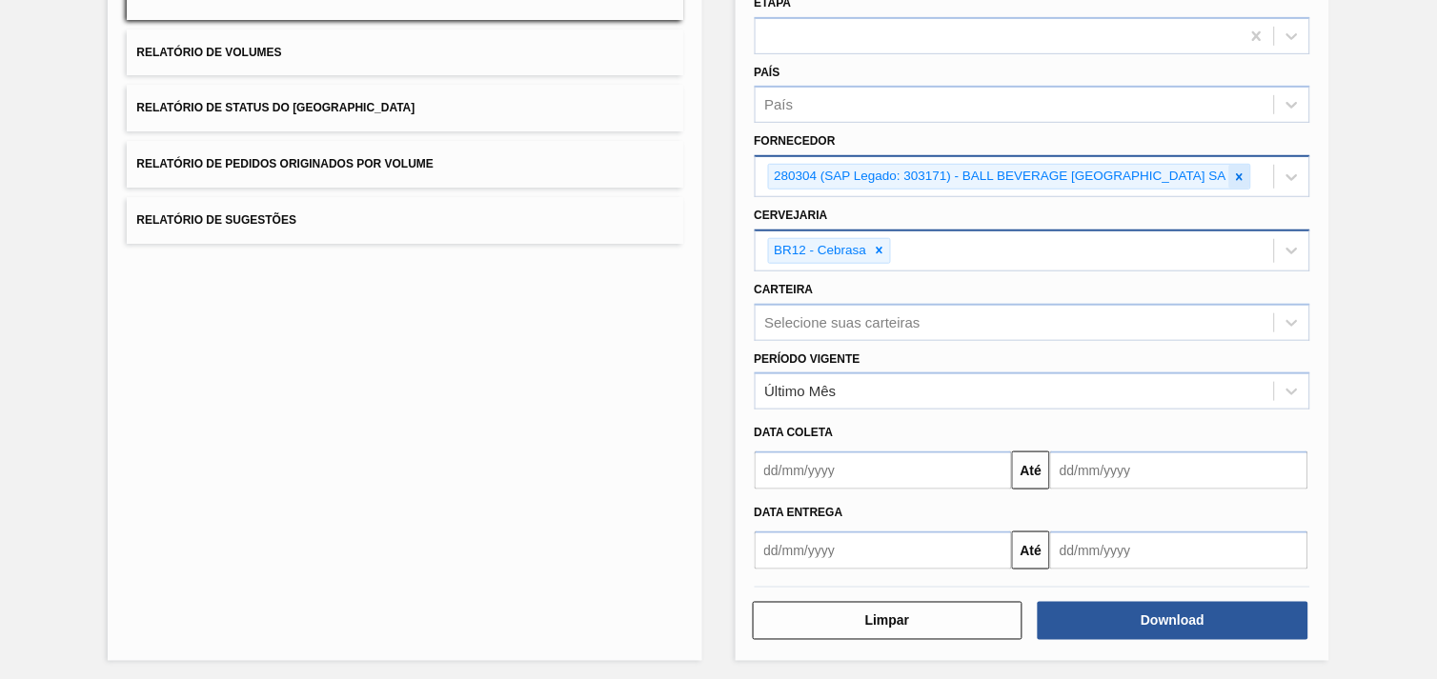
click at [1244, 172] on icon at bounding box center [1239, 177] width 13 height 13
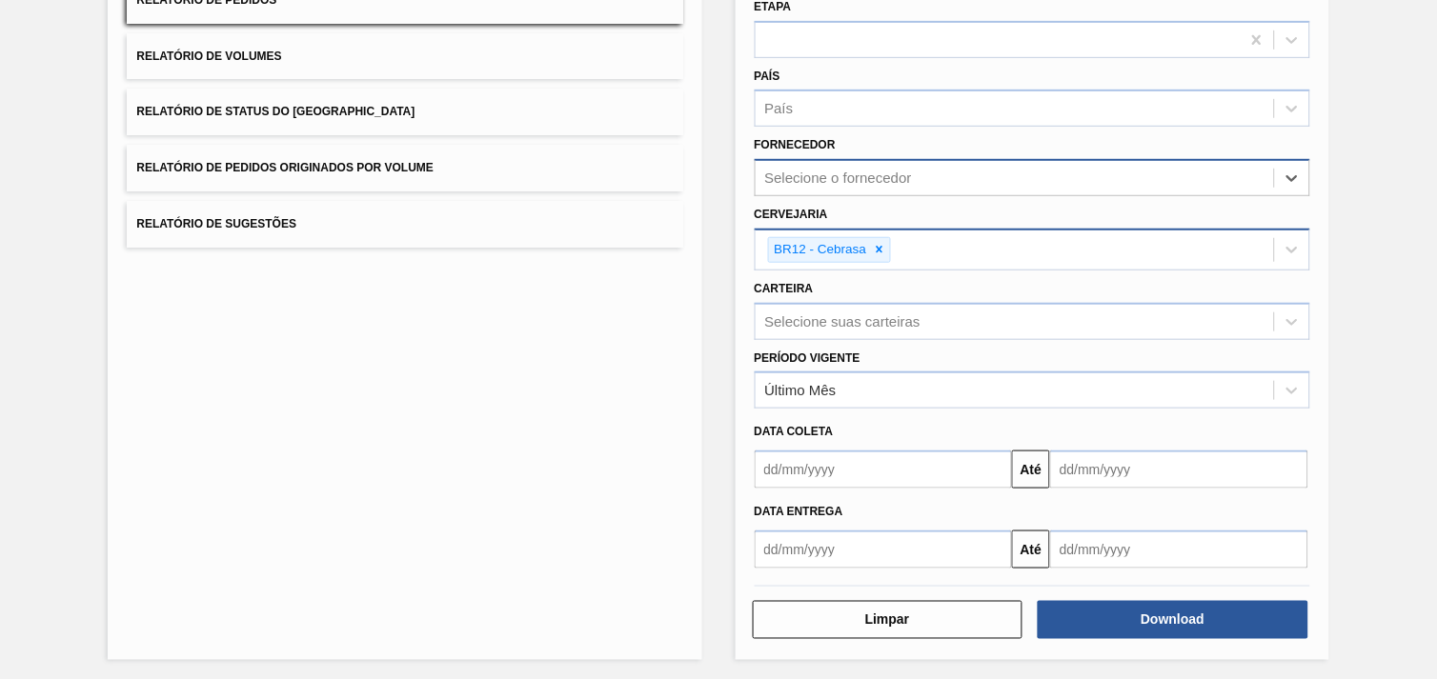
paste input "238577"
type input "238577"
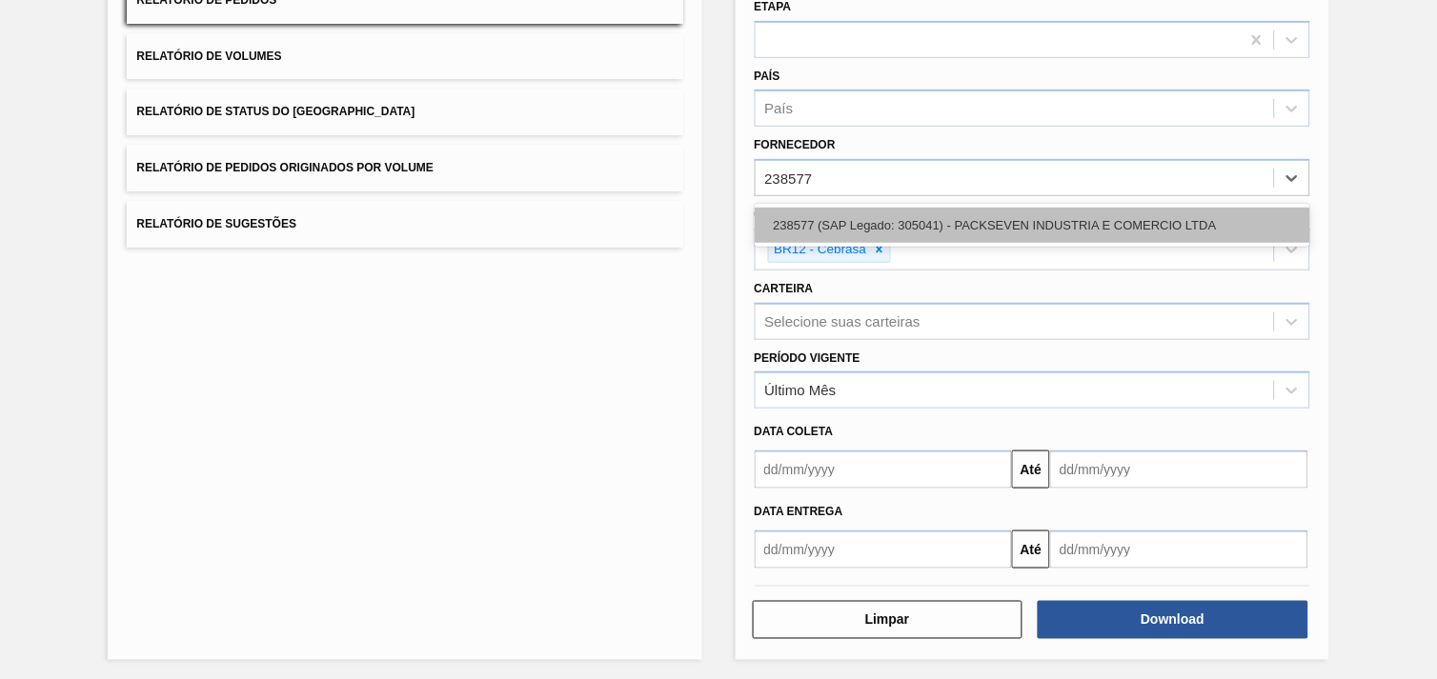
click at [1082, 216] on div "238577 (SAP Legado: 305041) - PACKSEVEN INDUSTRIA E COMERCIO LTDA" at bounding box center [1032, 225] width 555 height 35
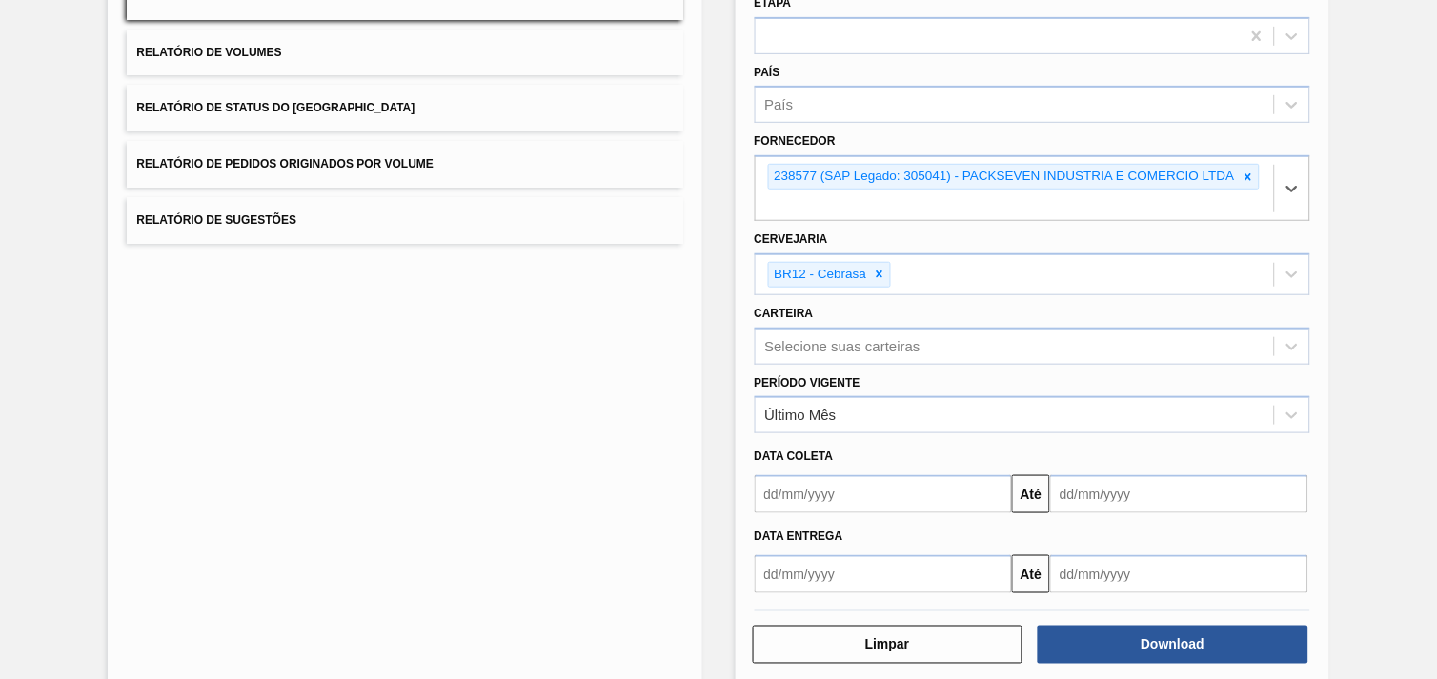
drag, startPoint x: 882, startPoint y: 264, endPoint x: 855, endPoint y: 229, distance: 44.8
click at [881, 268] on icon at bounding box center [879, 274] width 13 height 13
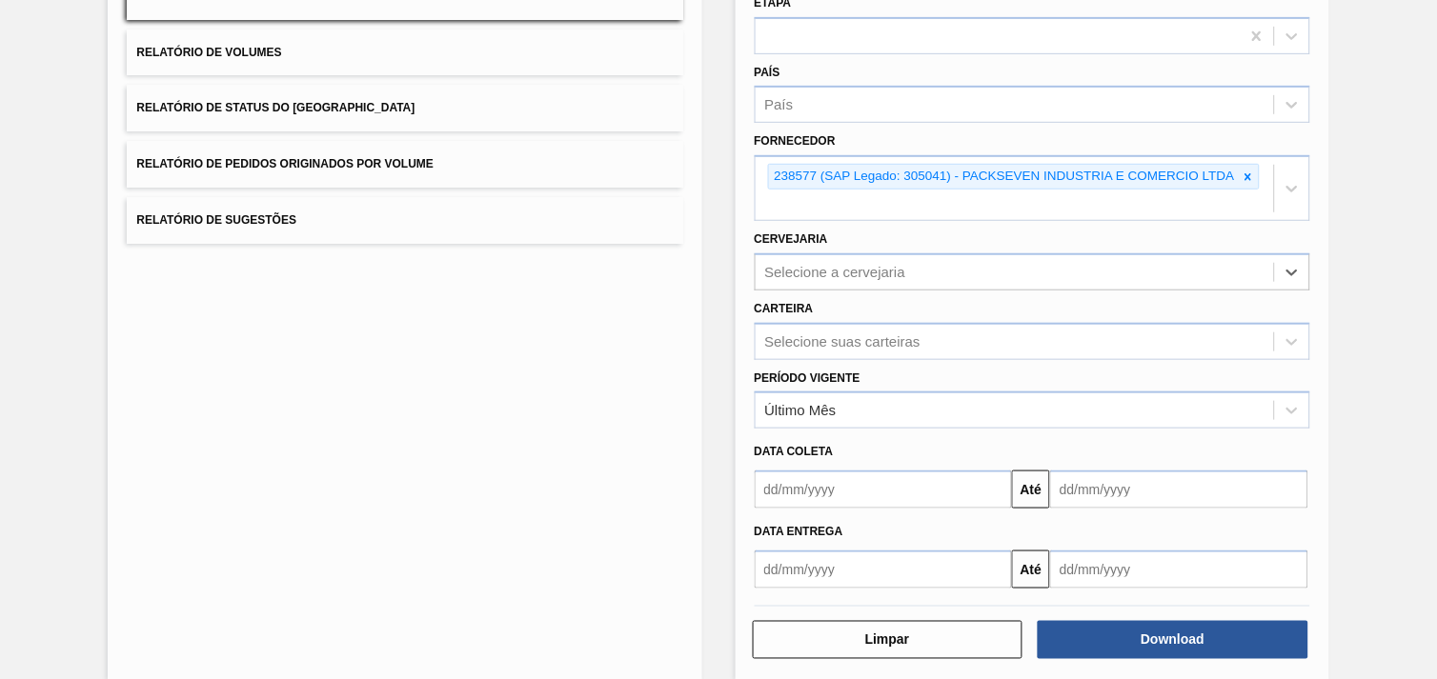
paste input "30034180"
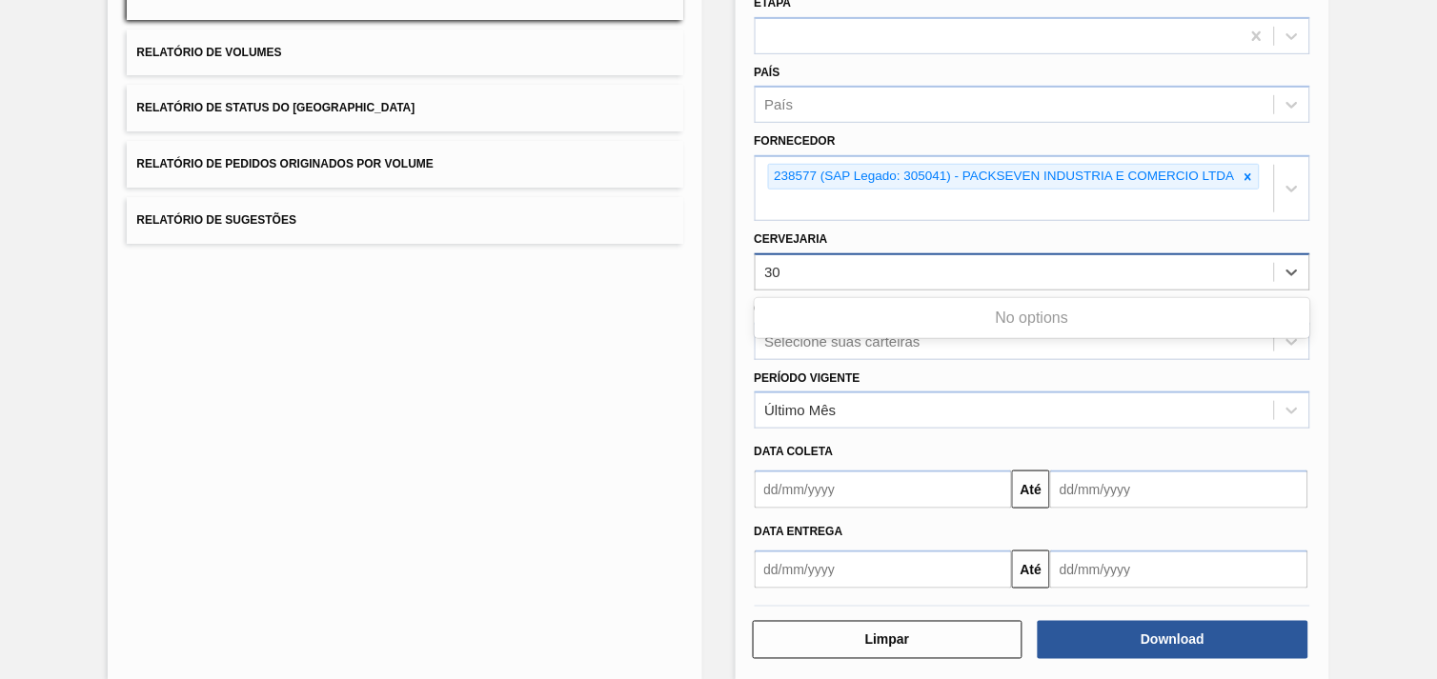
type input "3"
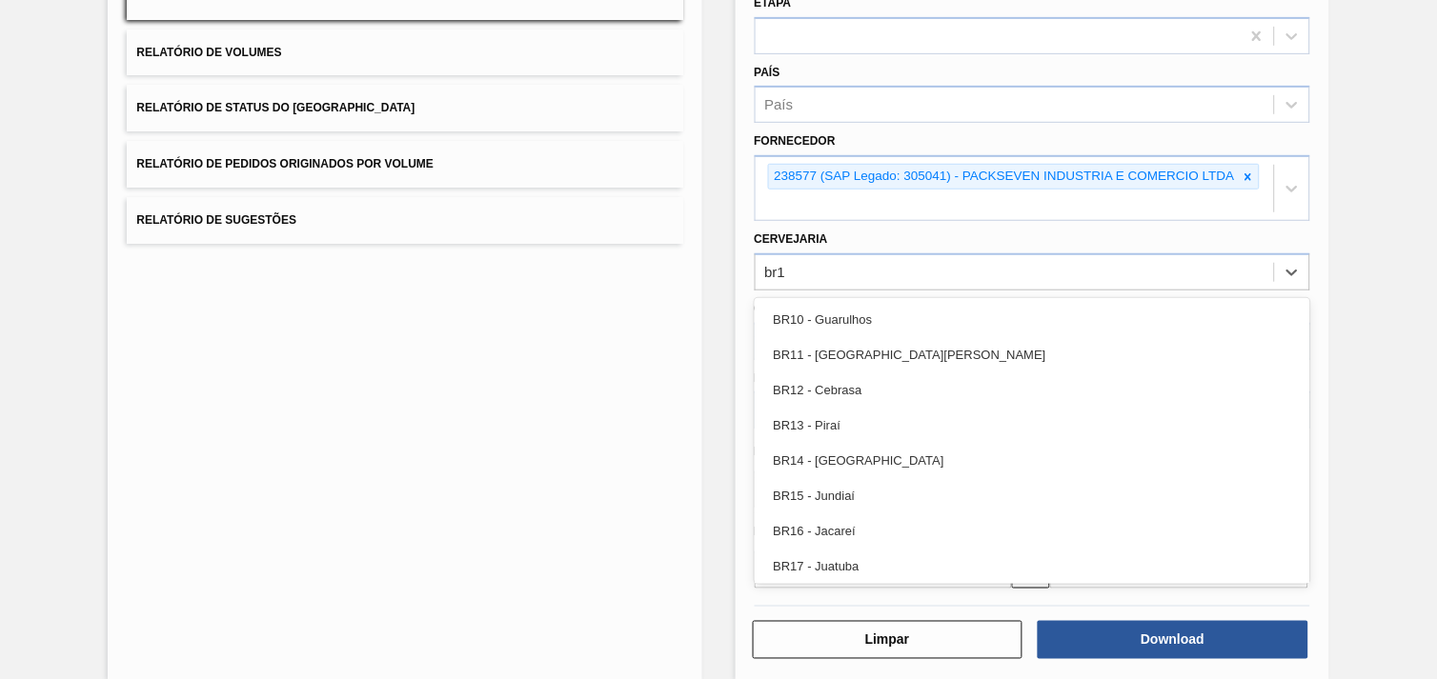
type input "br16"
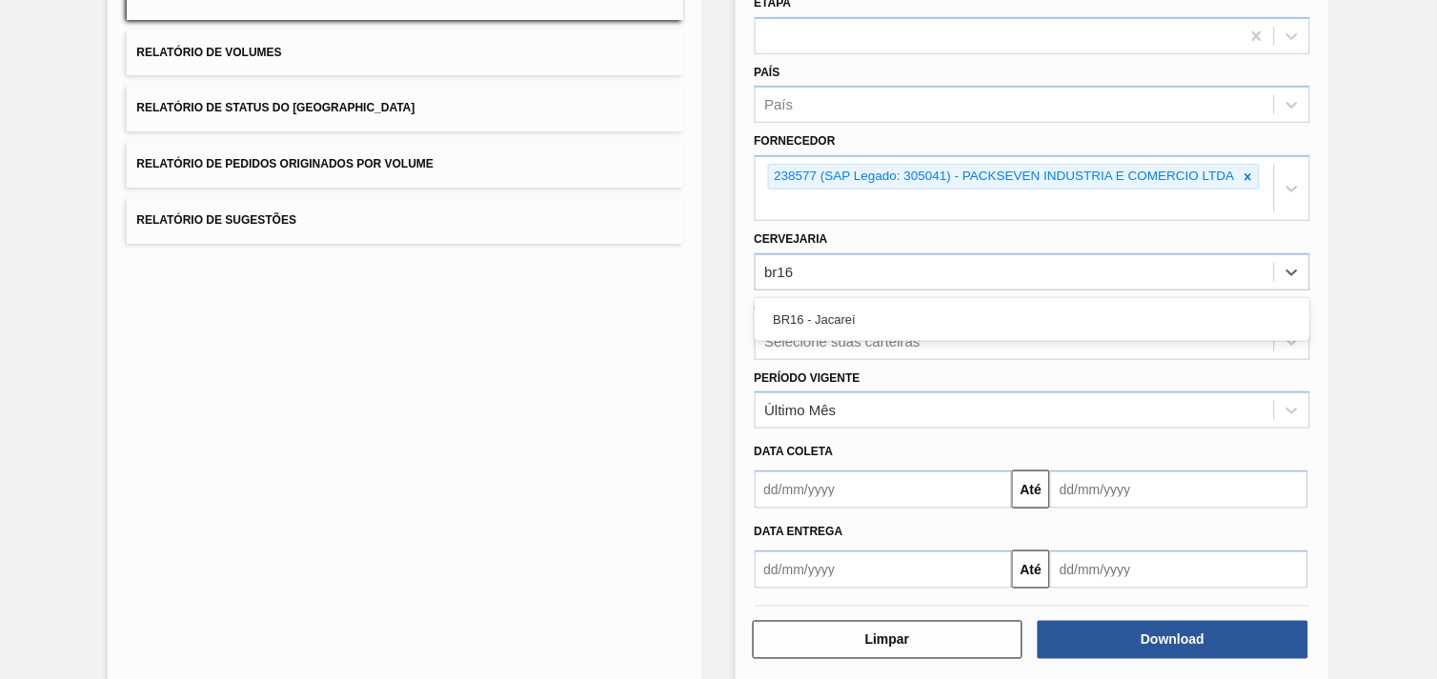
drag, startPoint x: 930, startPoint y: 316, endPoint x: 944, endPoint y: 319, distance: 14.6
click at [930, 317] on div "BR16 - Jacareí" at bounding box center [1032, 319] width 555 height 35
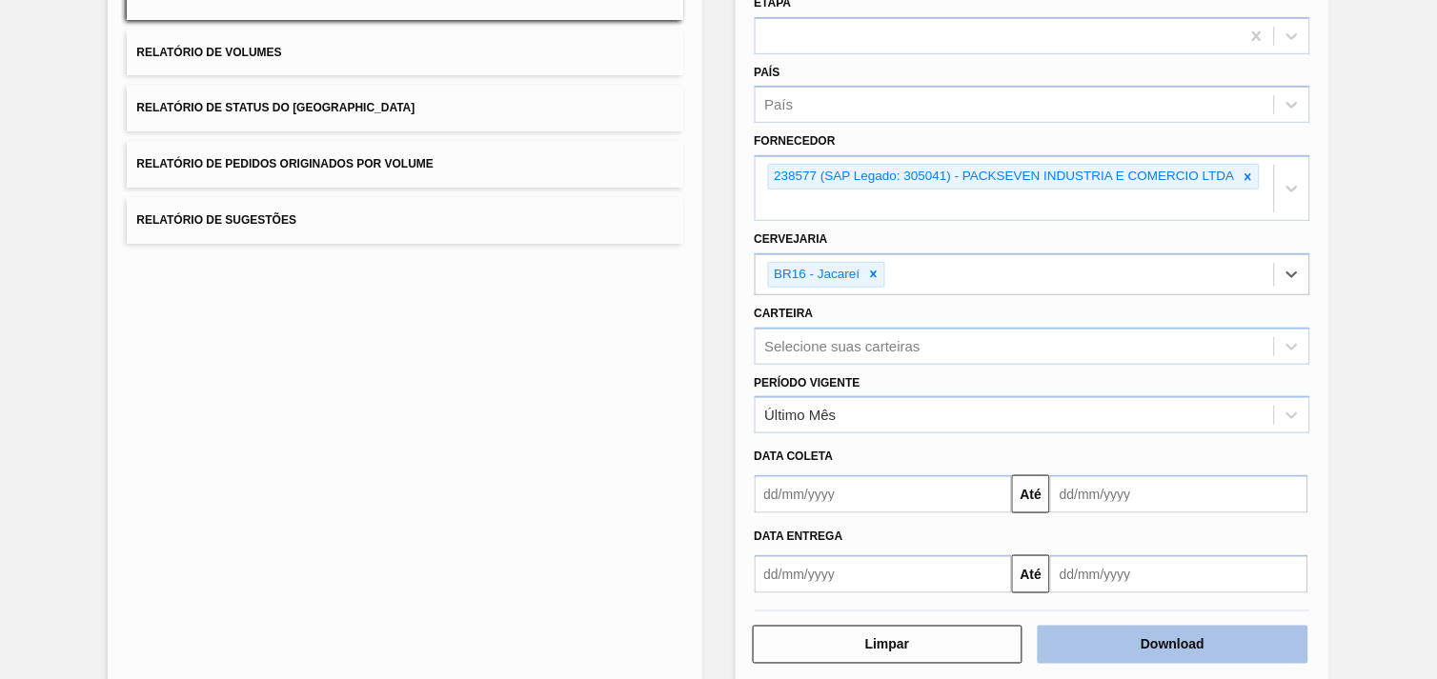
click at [1211, 635] on button "Download" at bounding box center [1173, 645] width 271 height 38
